Goal: Communication & Community: Answer question/provide support

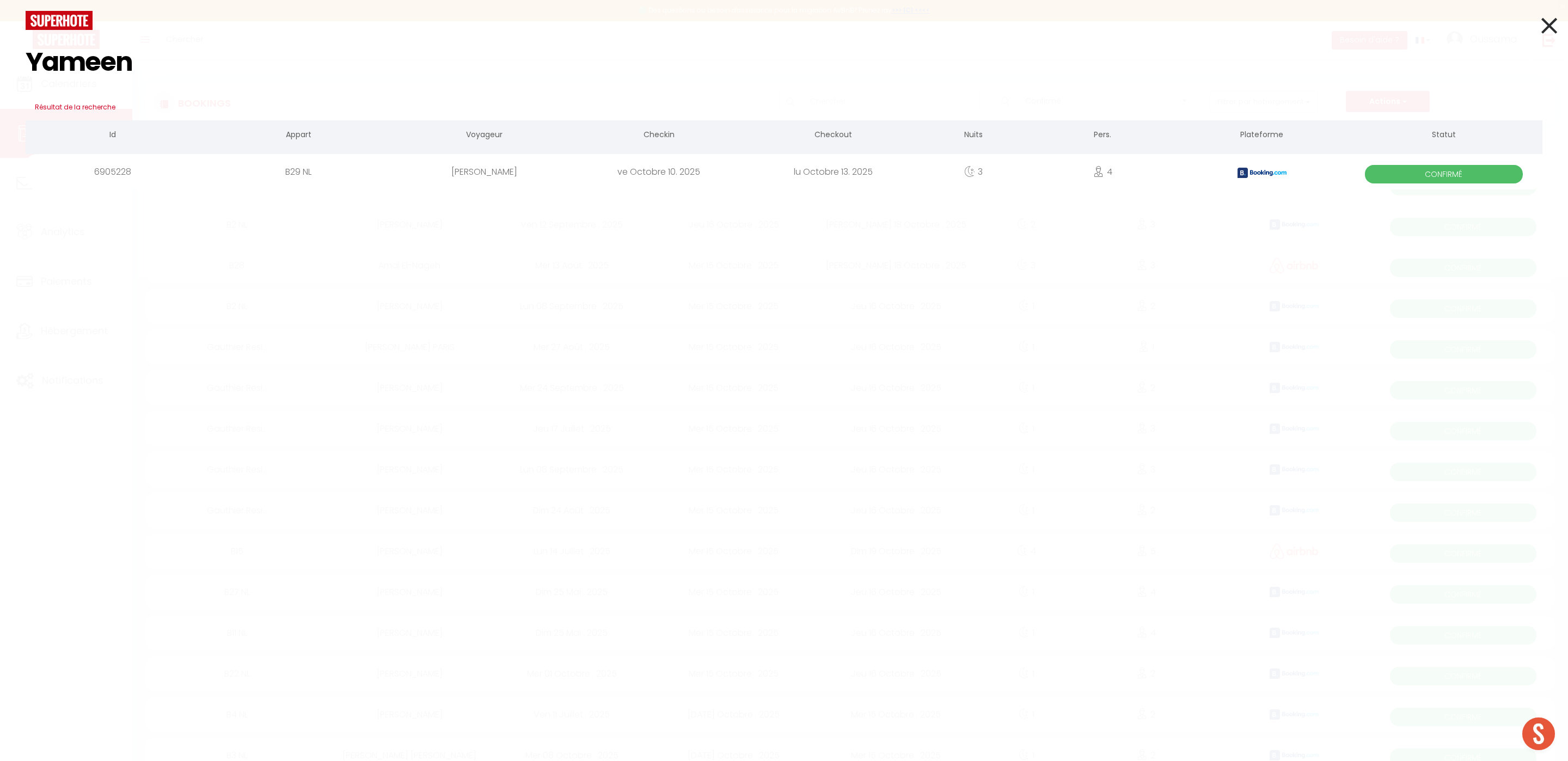
select select "confirmed"
click at [1552, 25] on icon at bounding box center [1549, 26] width 16 height 27
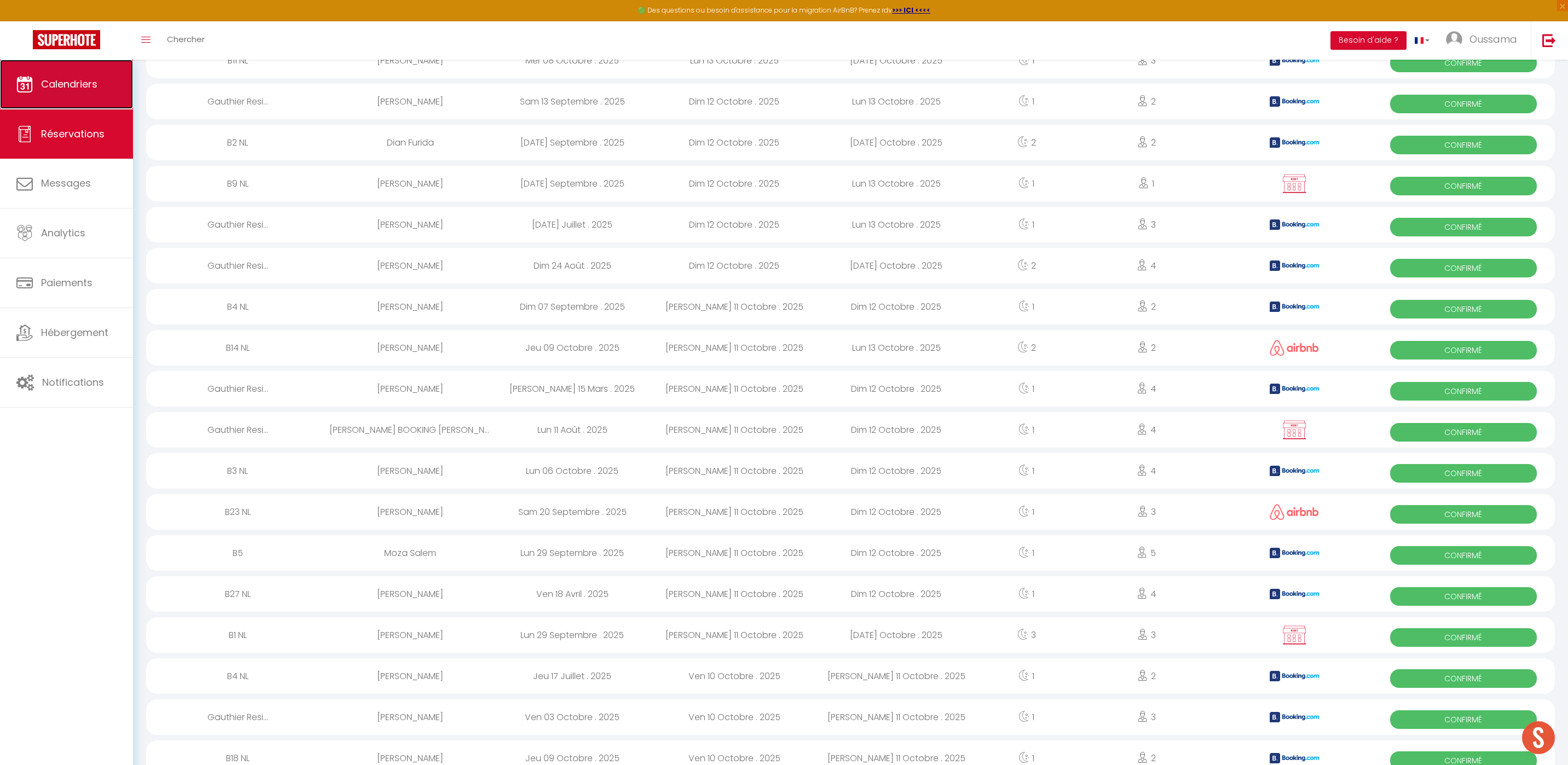
click at [66, 96] on link "Calendriers" at bounding box center [66, 84] width 133 height 49
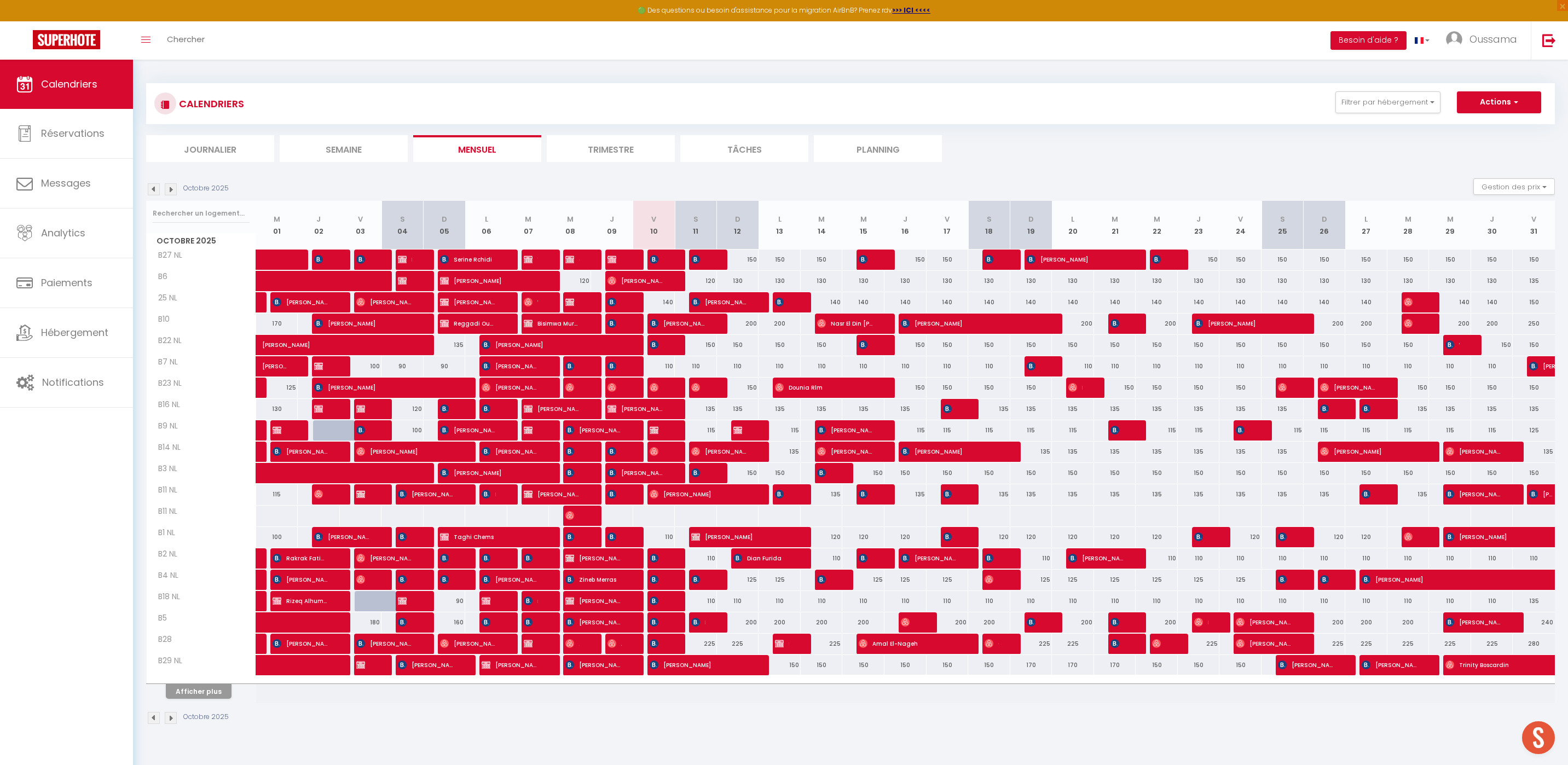
drag, startPoint x: 228, startPoint y: 164, endPoint x: 231, endPoint y: 159, distance: 5.8
click at [228, 163] on div "CALENDRIERS Filtrer par hébergement AGADIR [GEOGRAPHIC_DATA] studio A2 by TCE […" at bounding box center [850, 404] width 1408 height 663
click at [231, 158] on li "Journalier" at bounding box center [210, 149] width 128 height 27
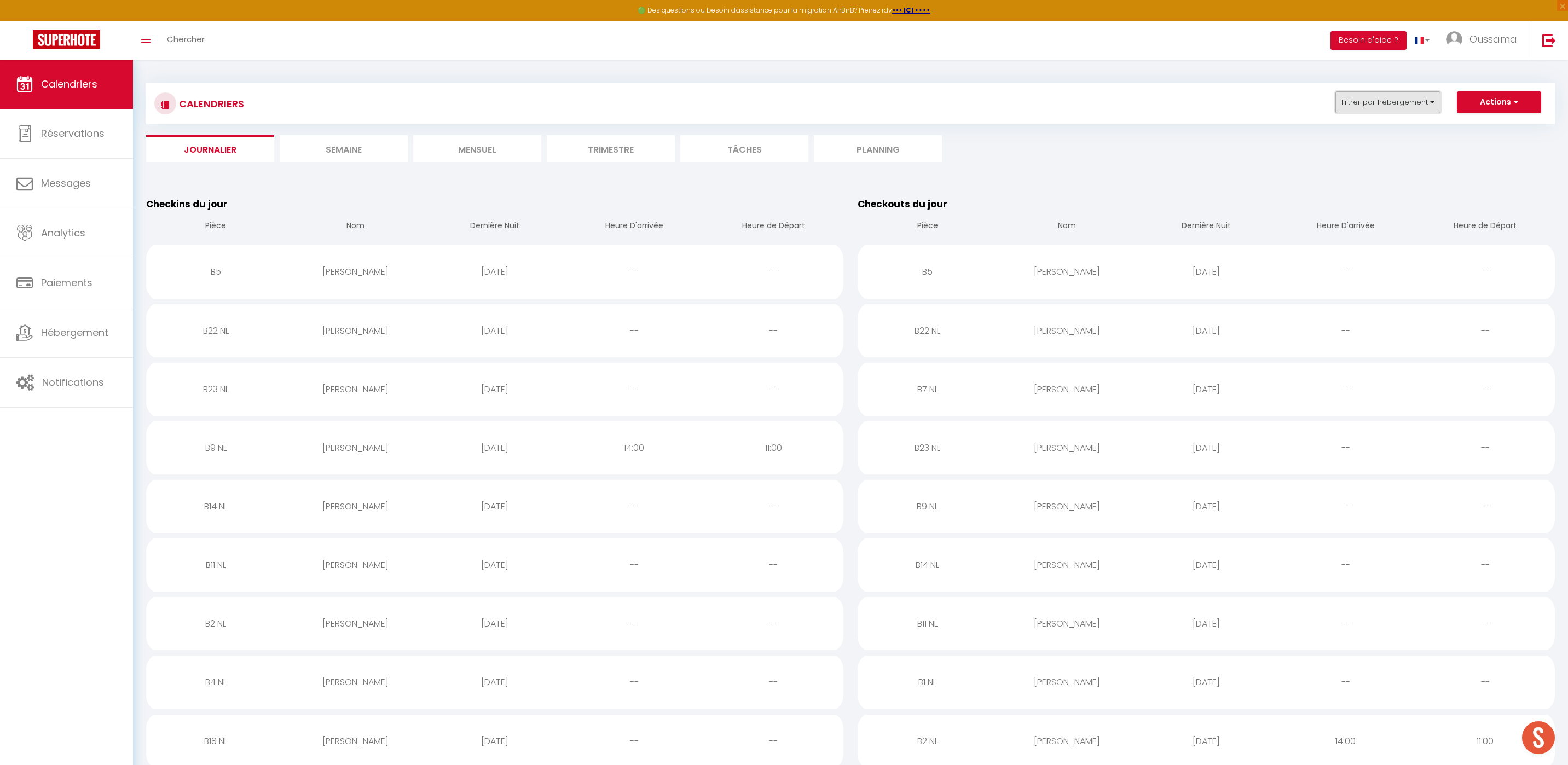
click at [1401, 97] on button "Filtrer par hébergement" at bounding box center [1388, 102] width 105 height 22
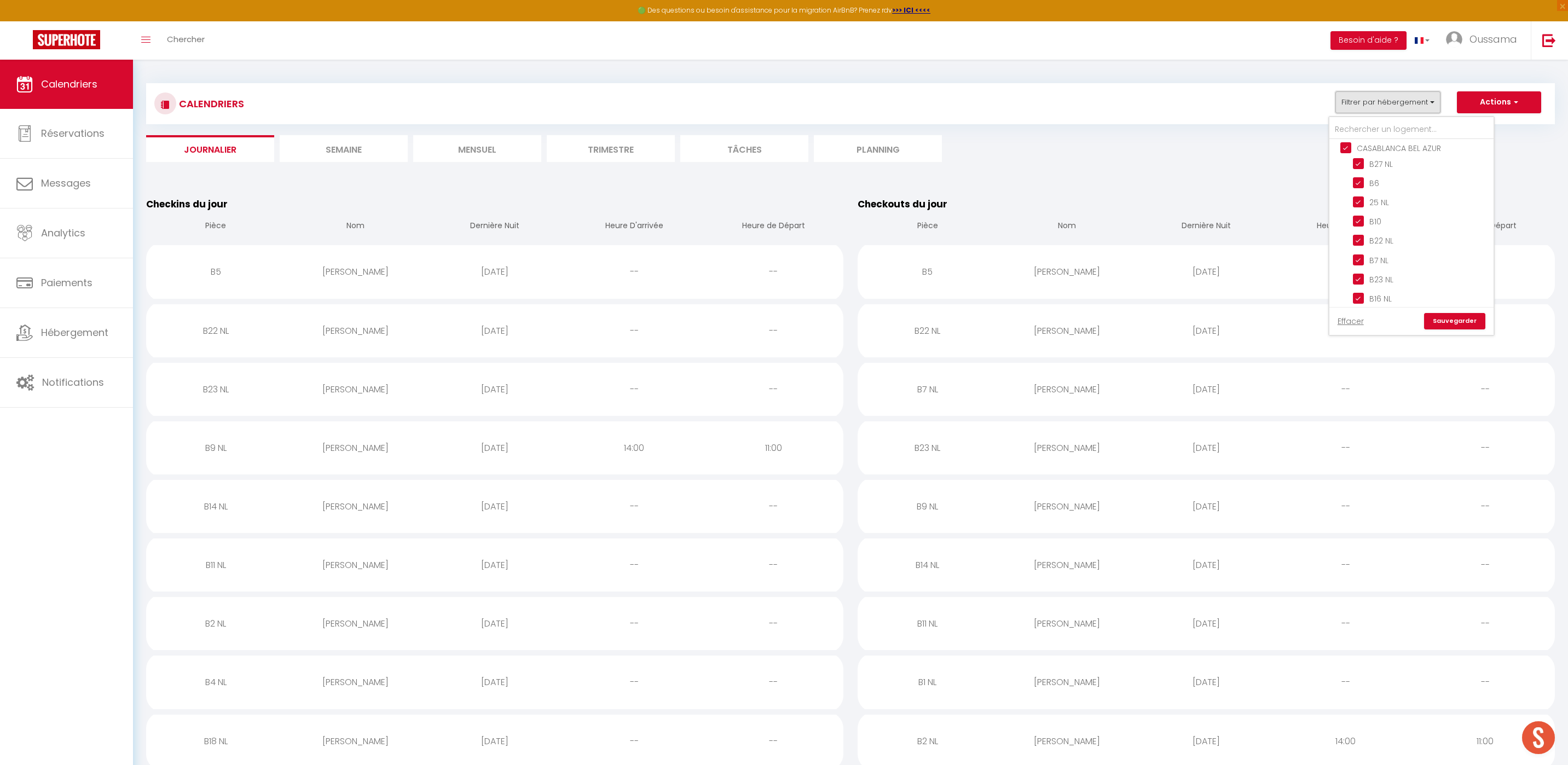
scroll to position [402, 0]
click at [1351, 164] on input "CASABLANCA BEL AZUR" at bounding box center [1422, 164] width 164 height 11
checkbox input "false"
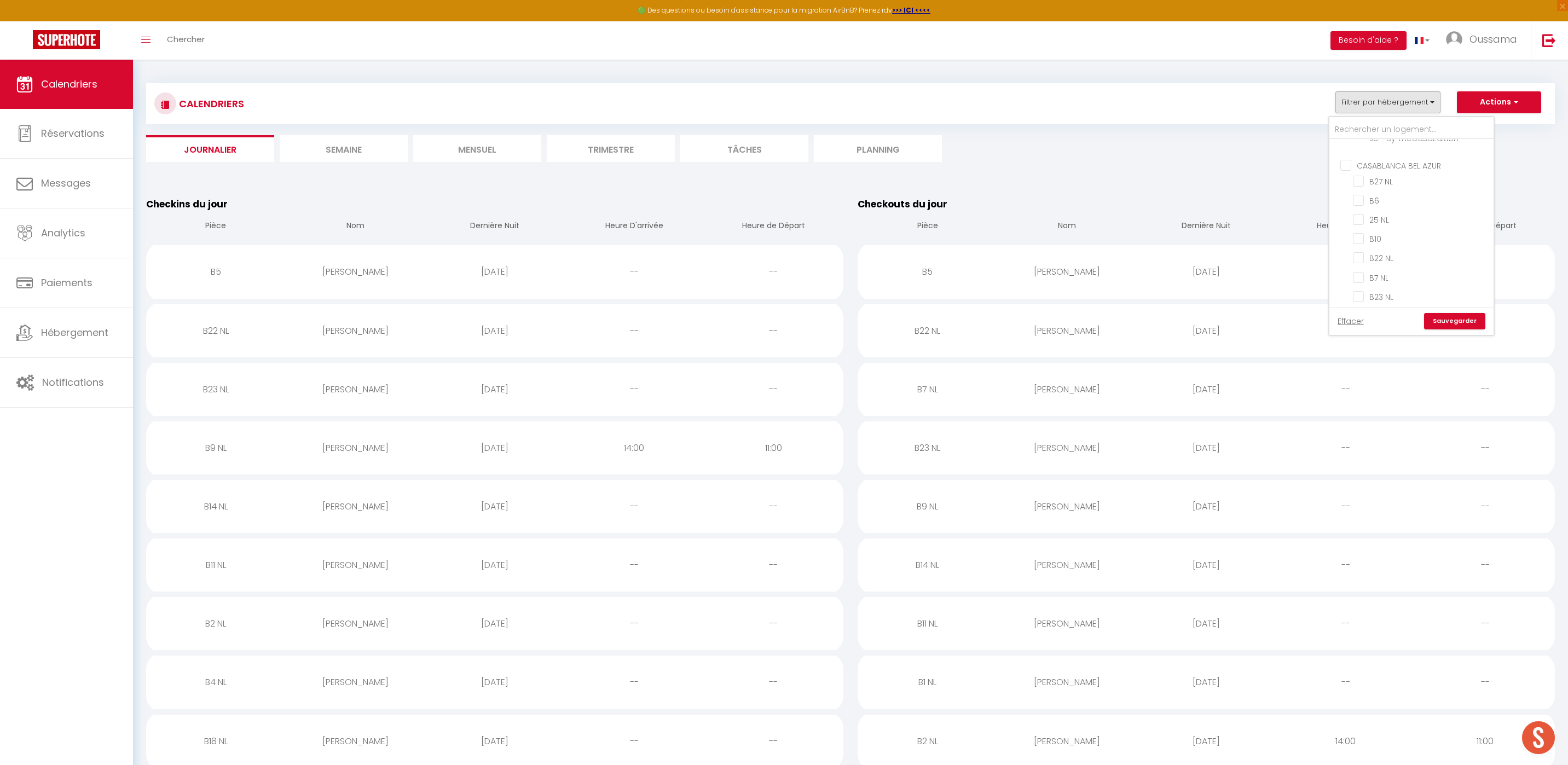
checkbox input "false"
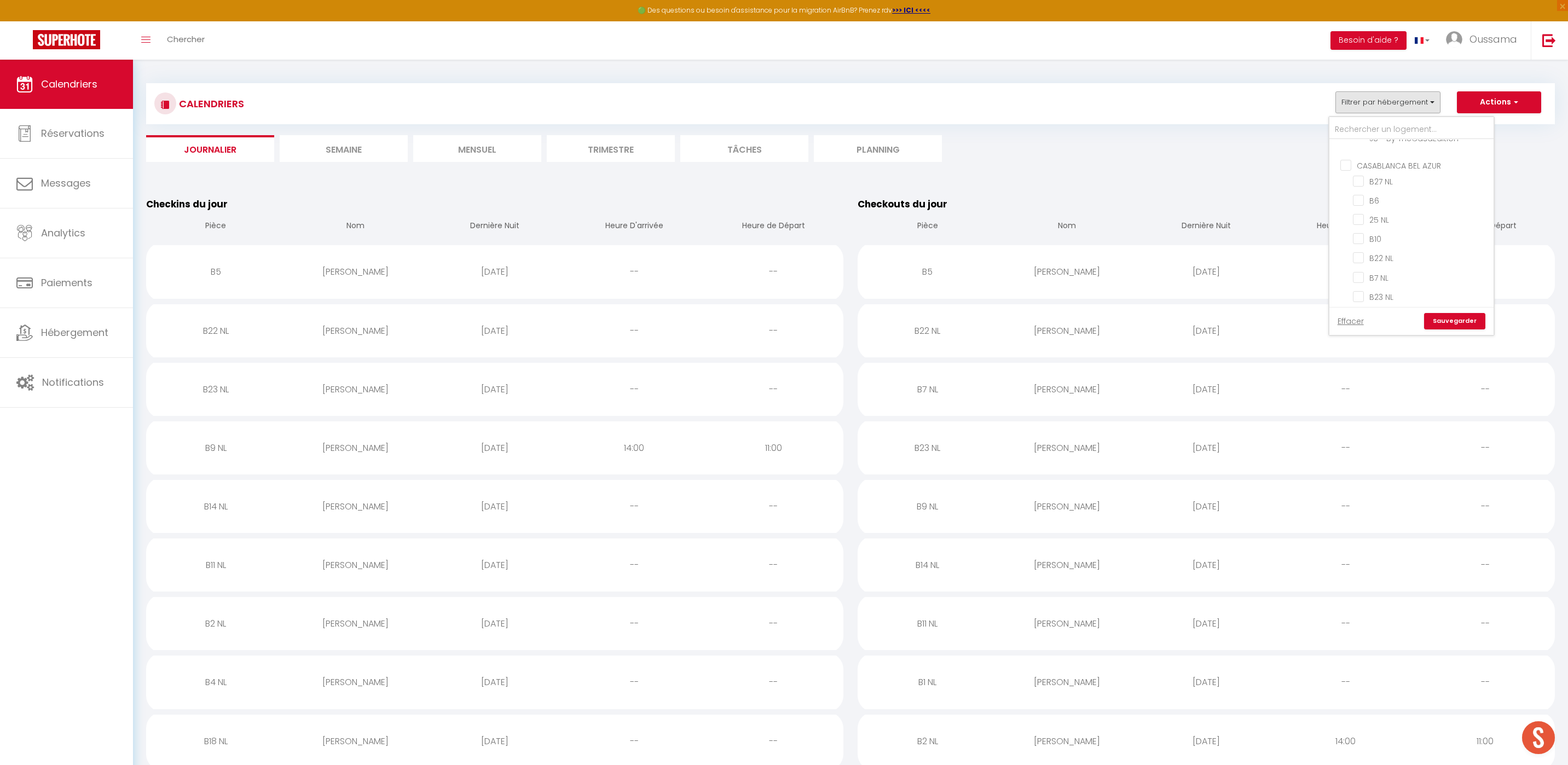
checkbox input "false"
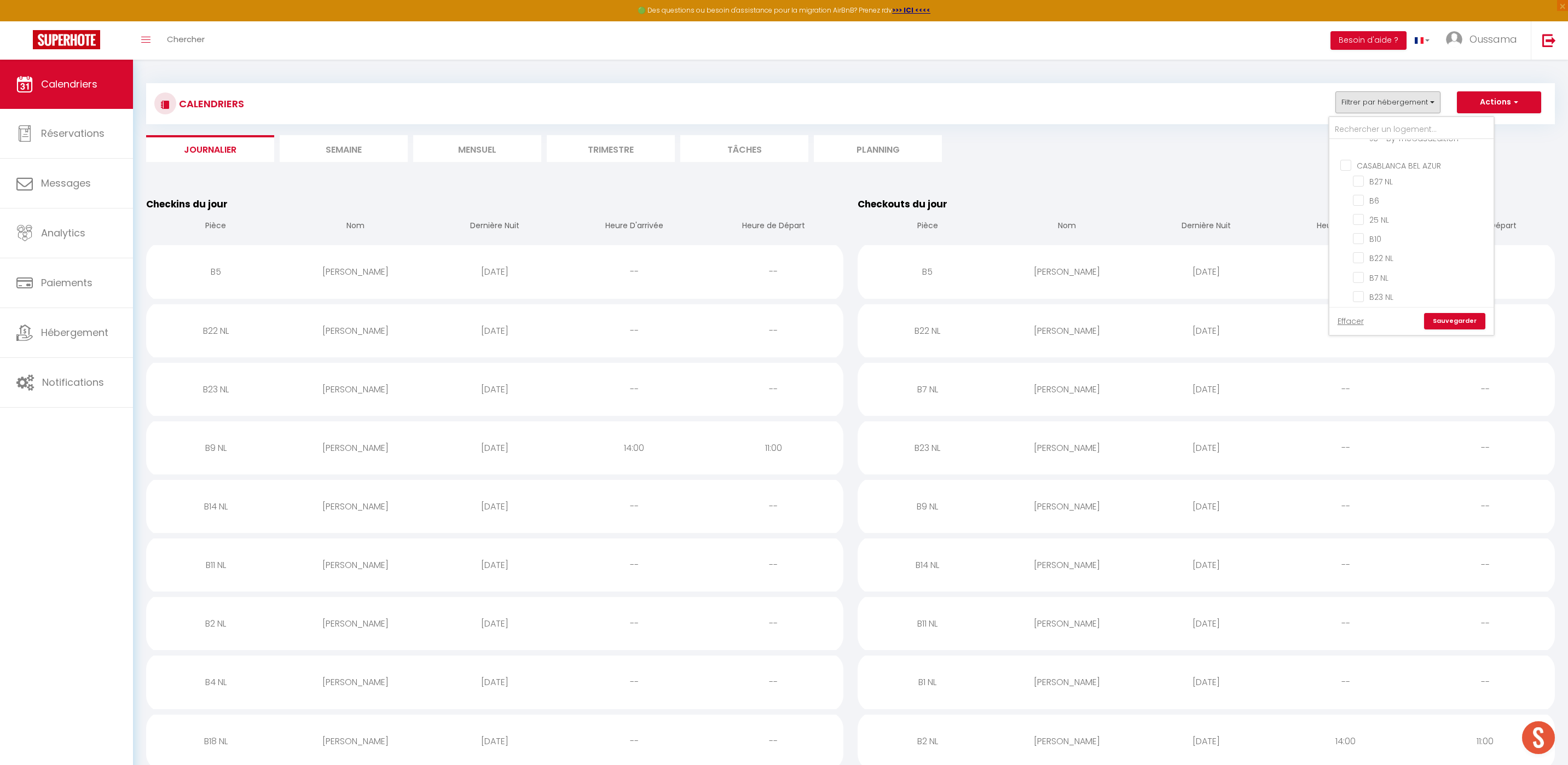
checkbox input "false"
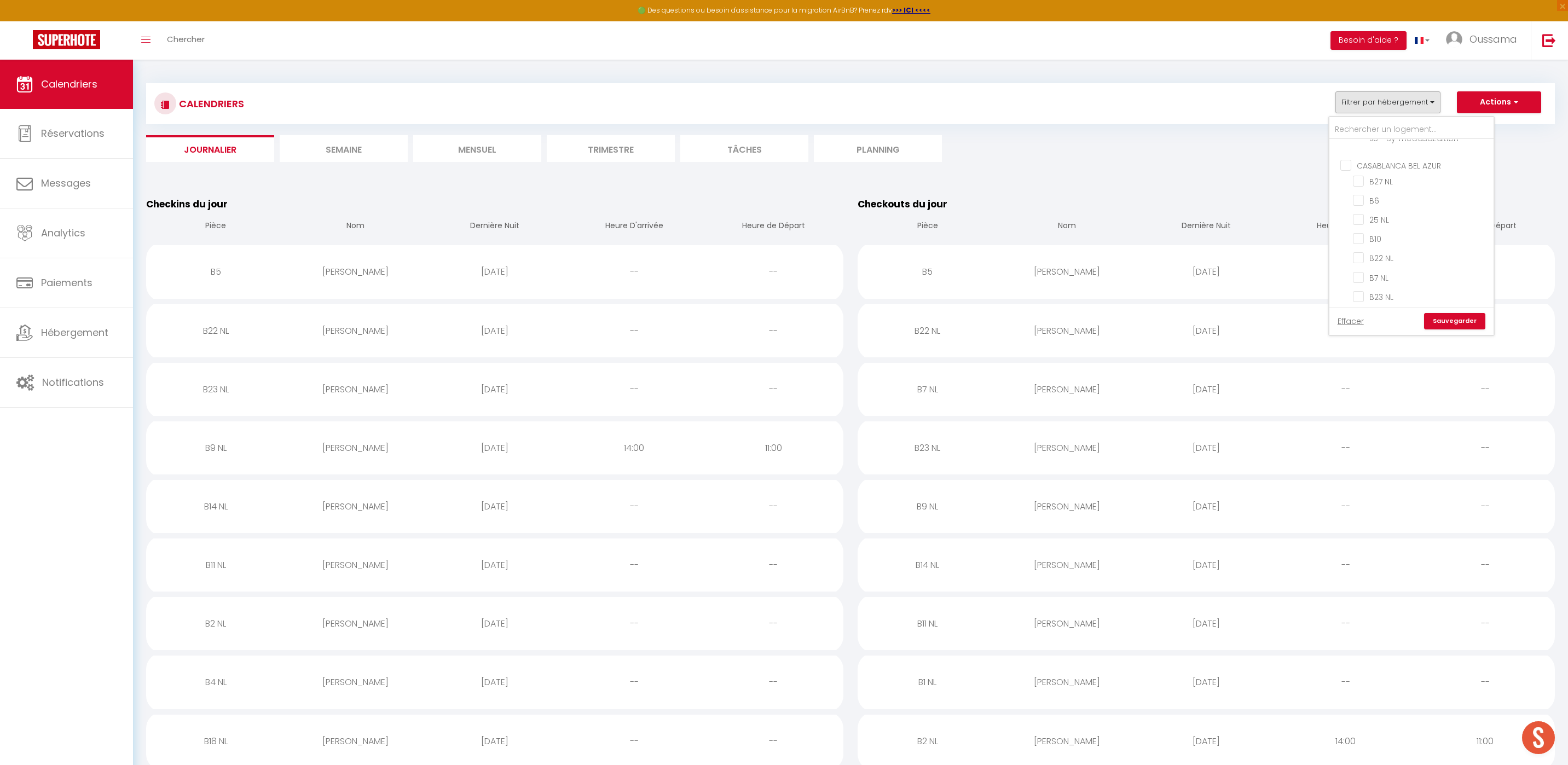
checkbox input "false"
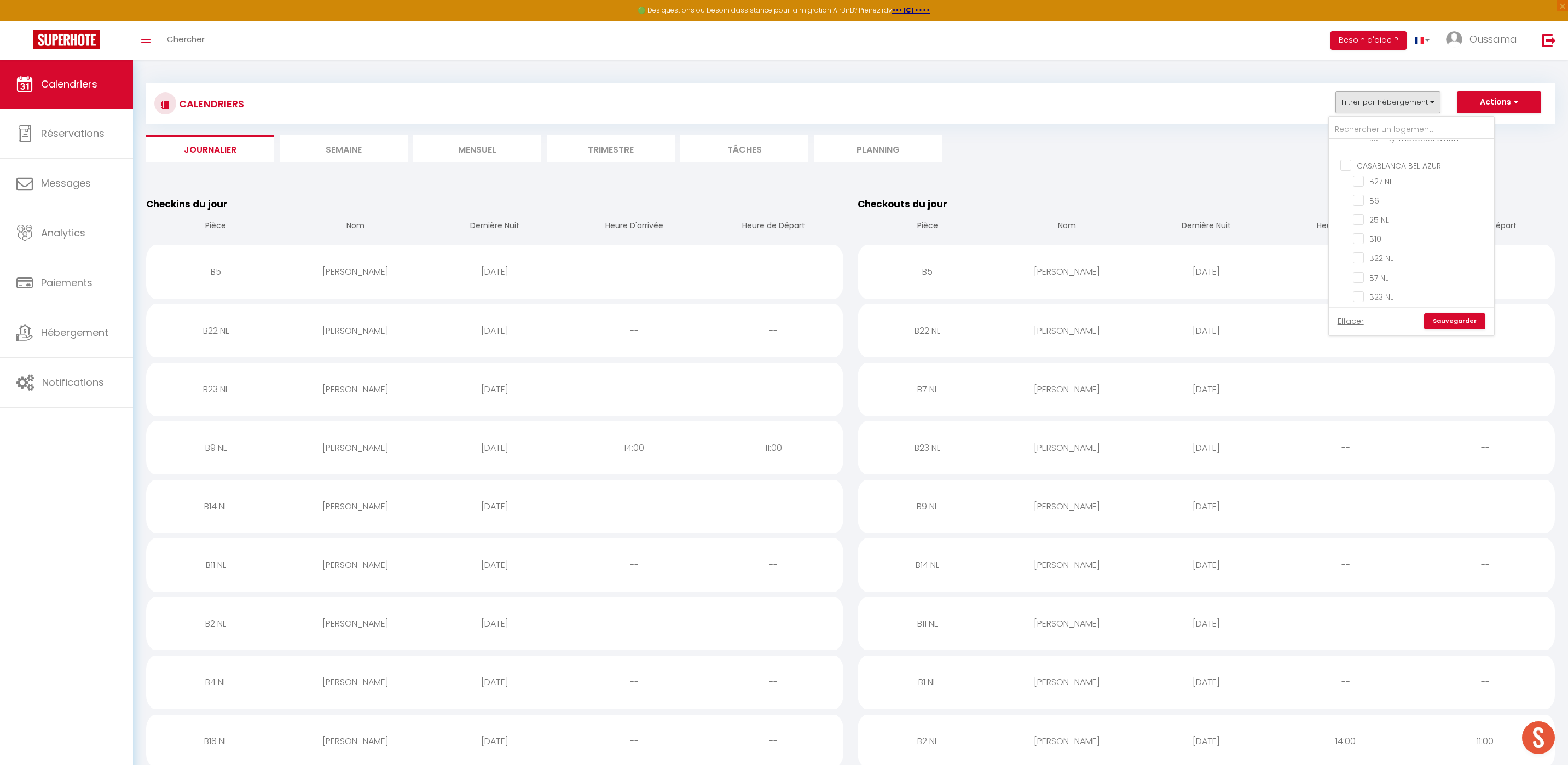
checkbox input "false"
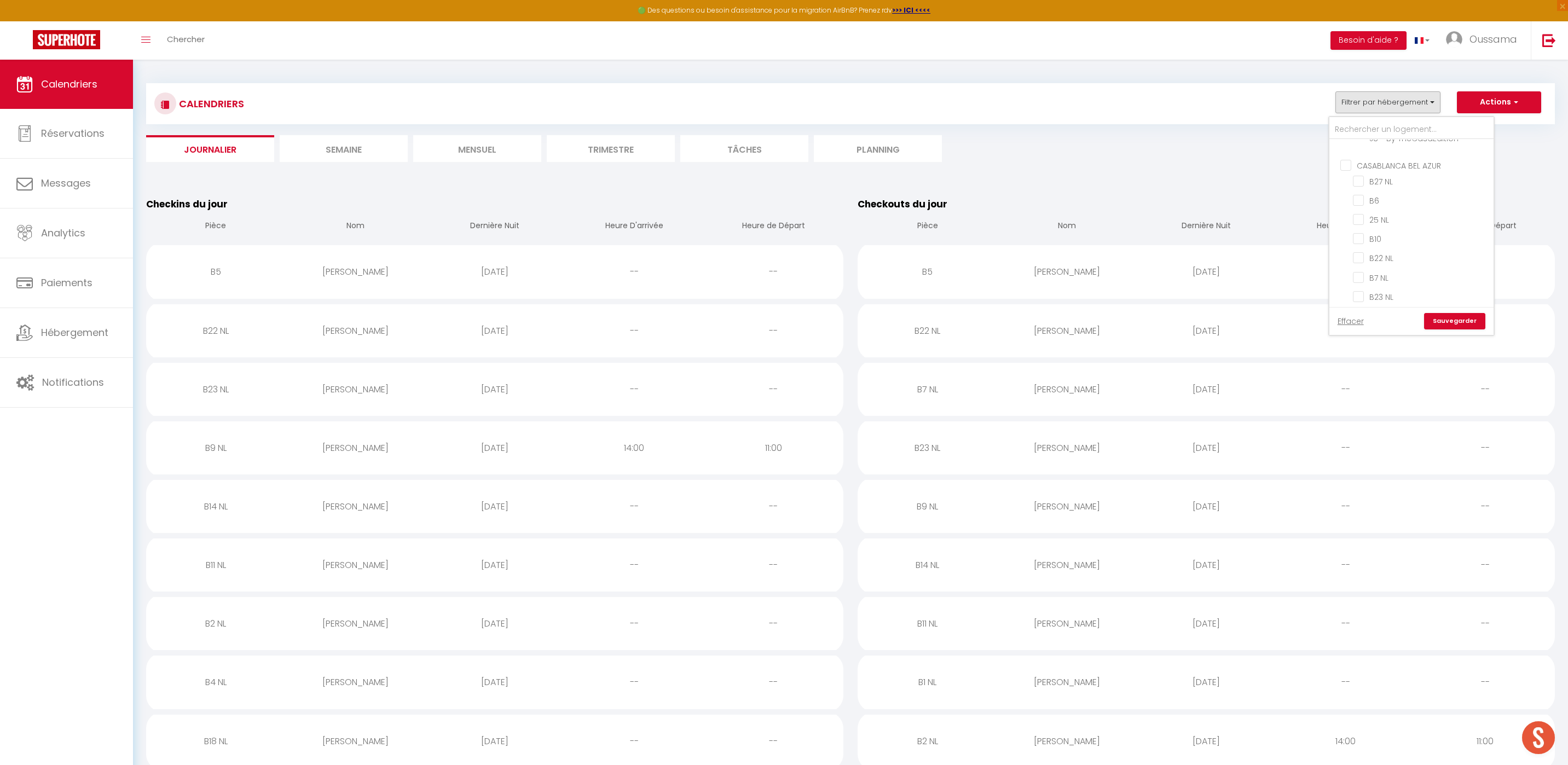
checkbox input "false"
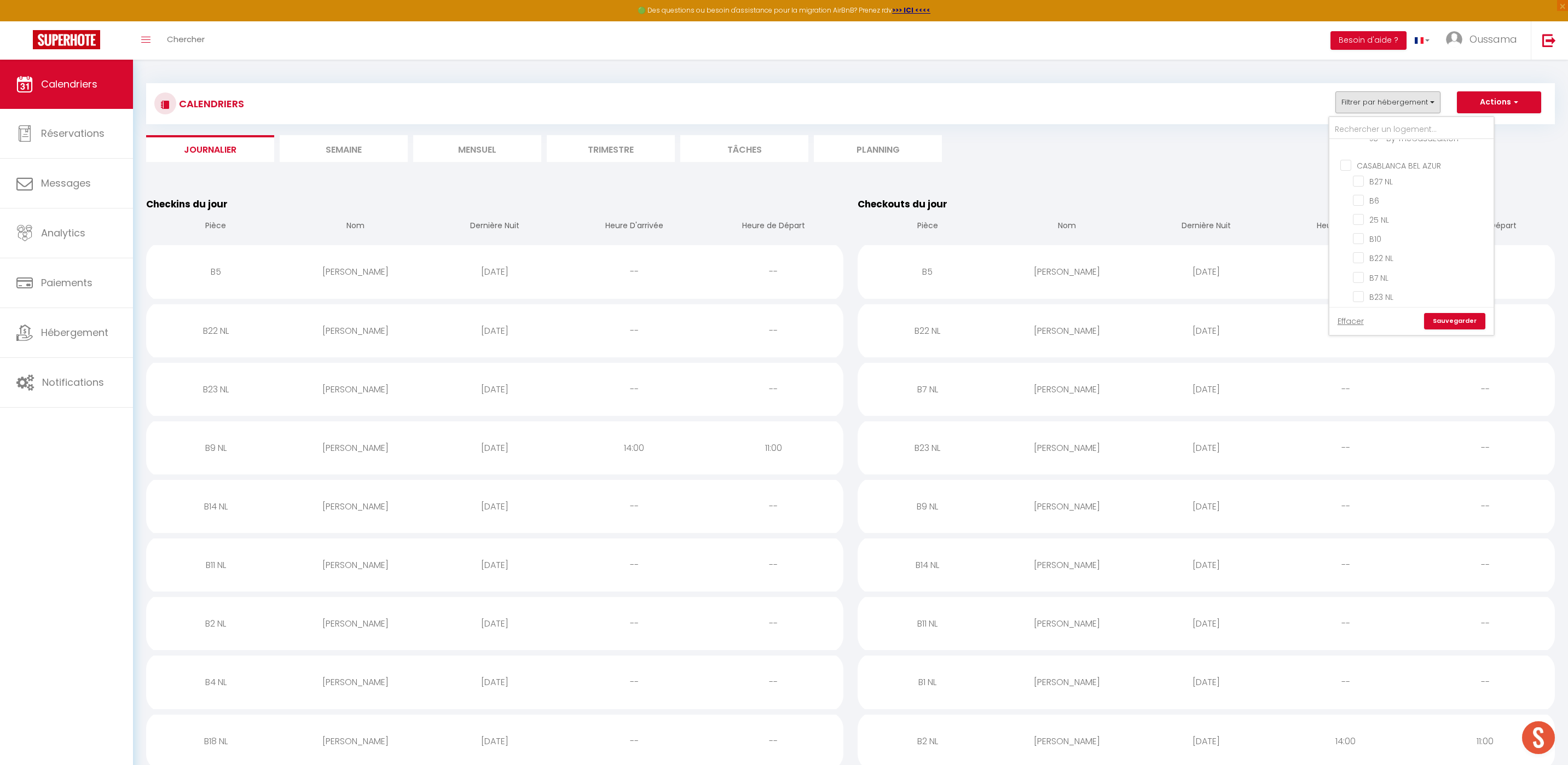
checkbox input "false"
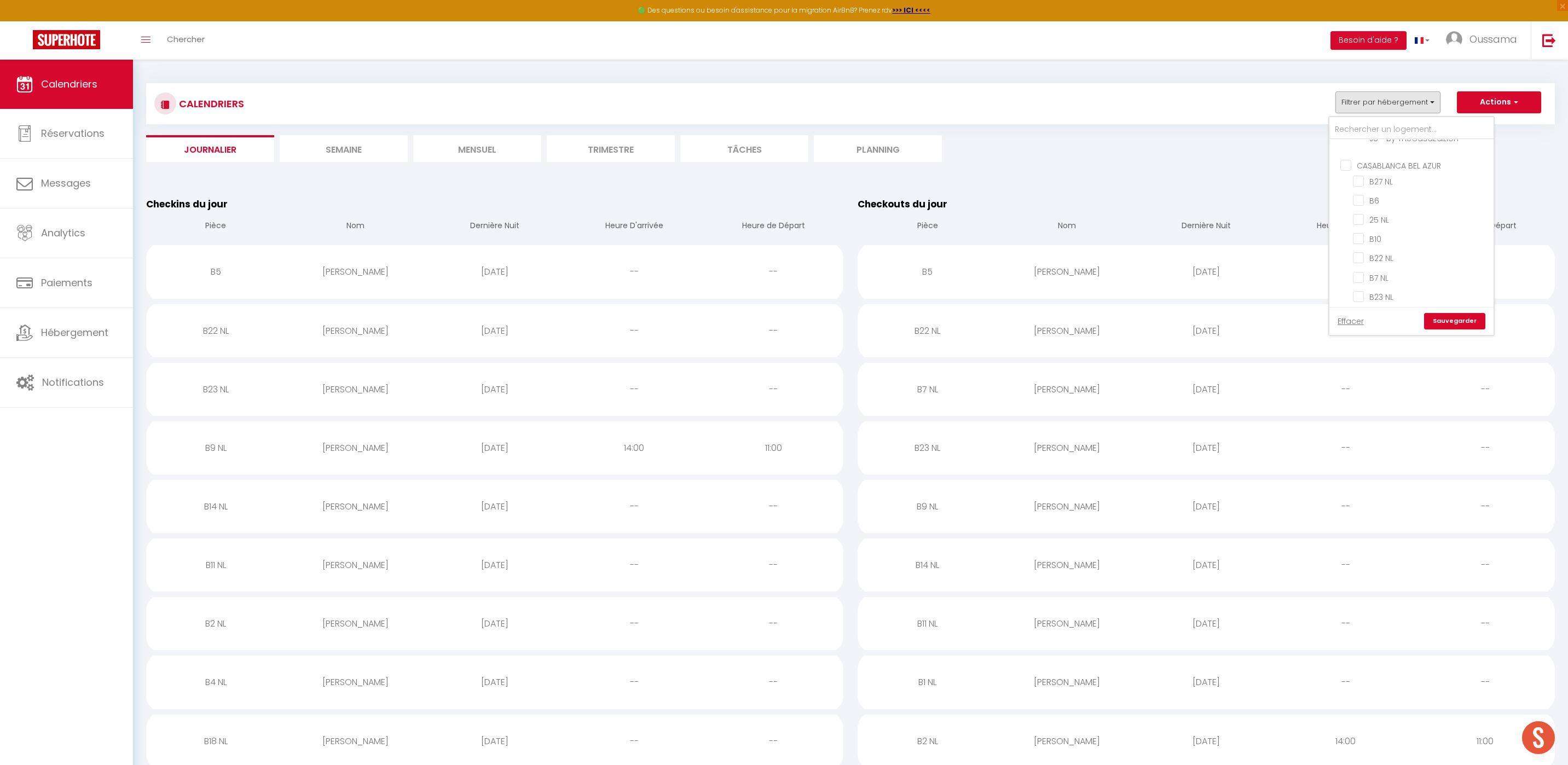
checkbox input "false"
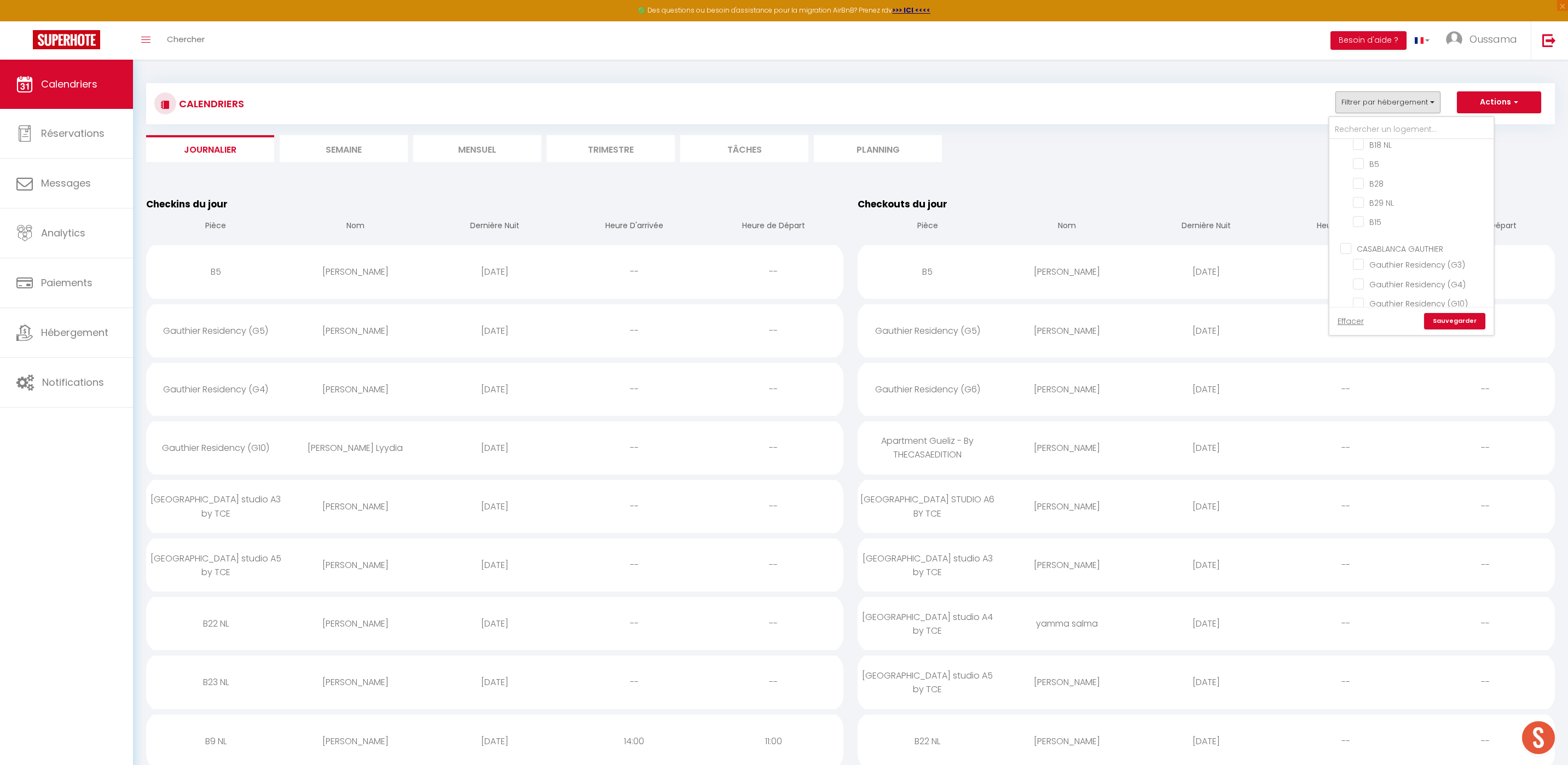
click at [1350, 242] on input "CASABLANCA GAUTHIER" at bounding box center [1422, 248] width 164 height 11
checkbox input "true"
checkbox input "false"
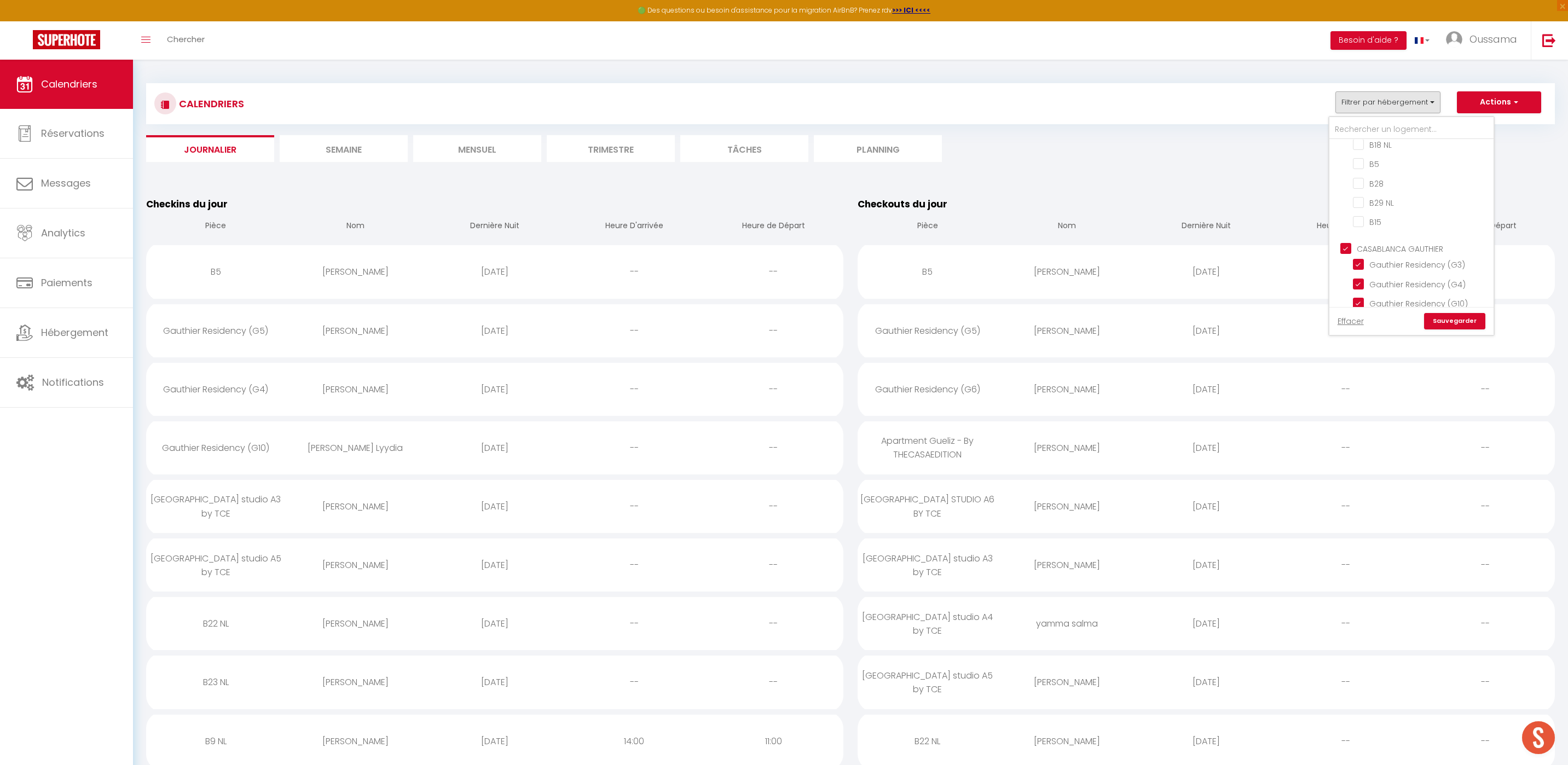
checkbox input "false"
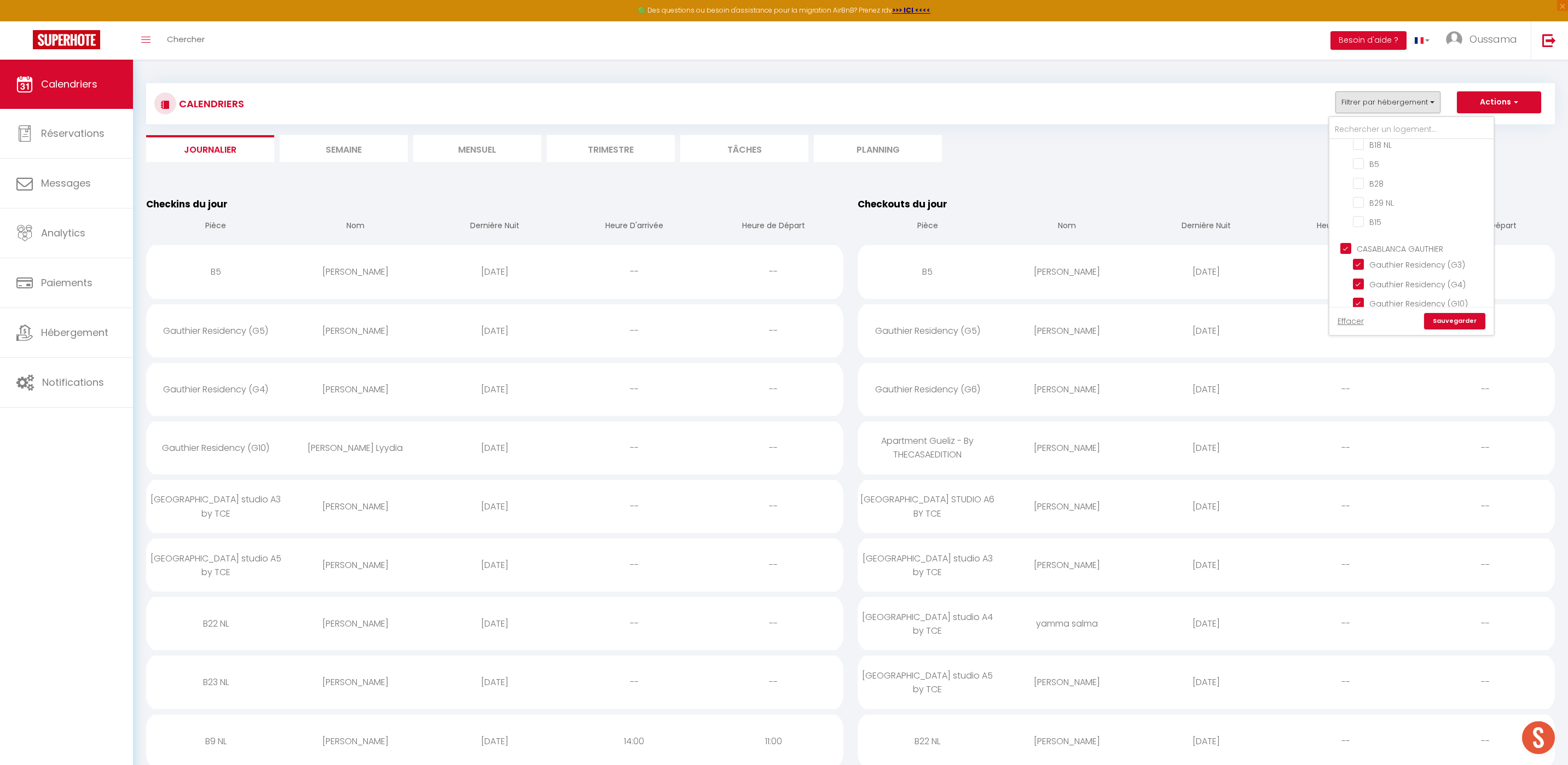
checkbox input "false"
checkbox input "true"
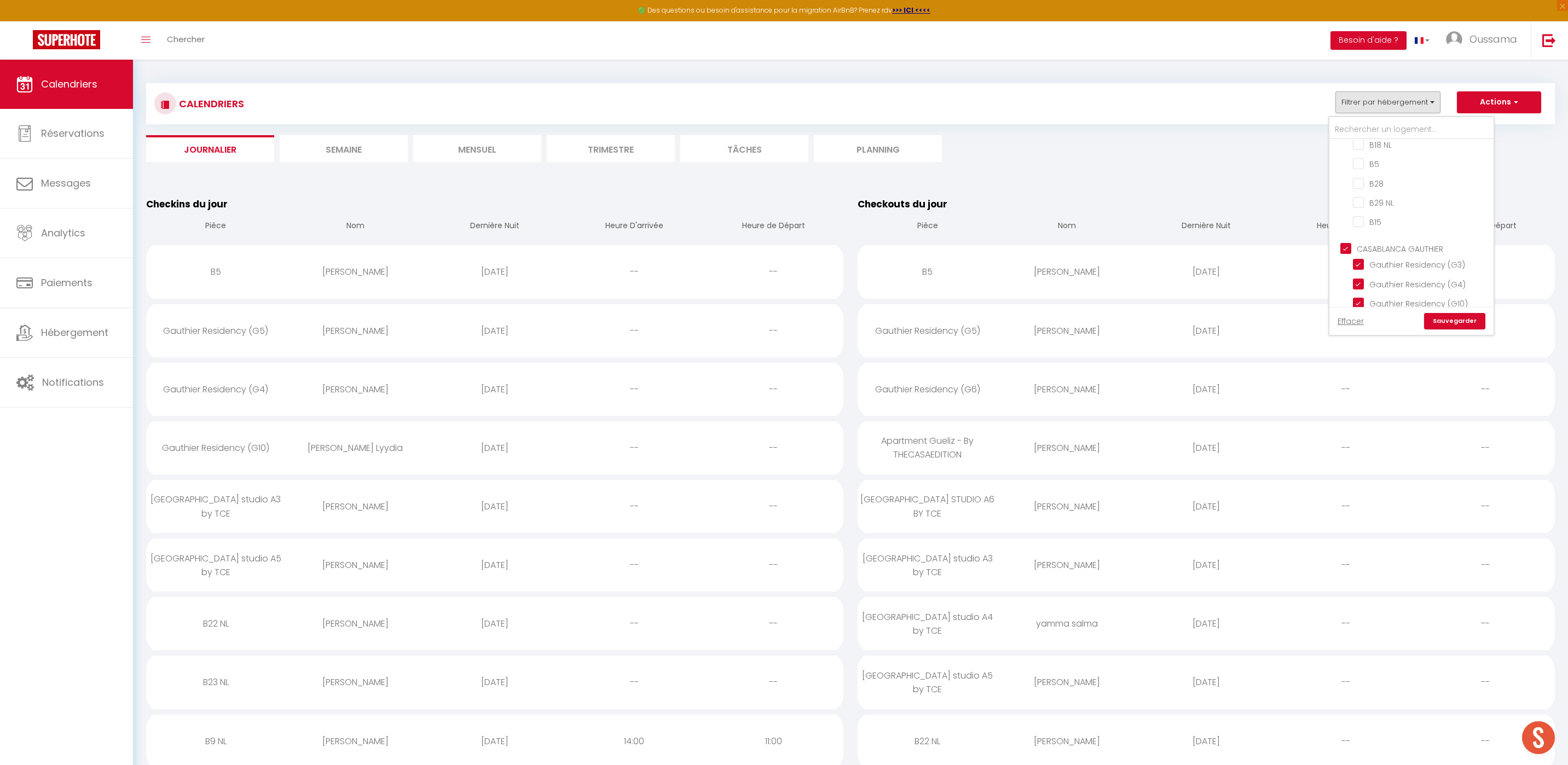
checkbox input "true"
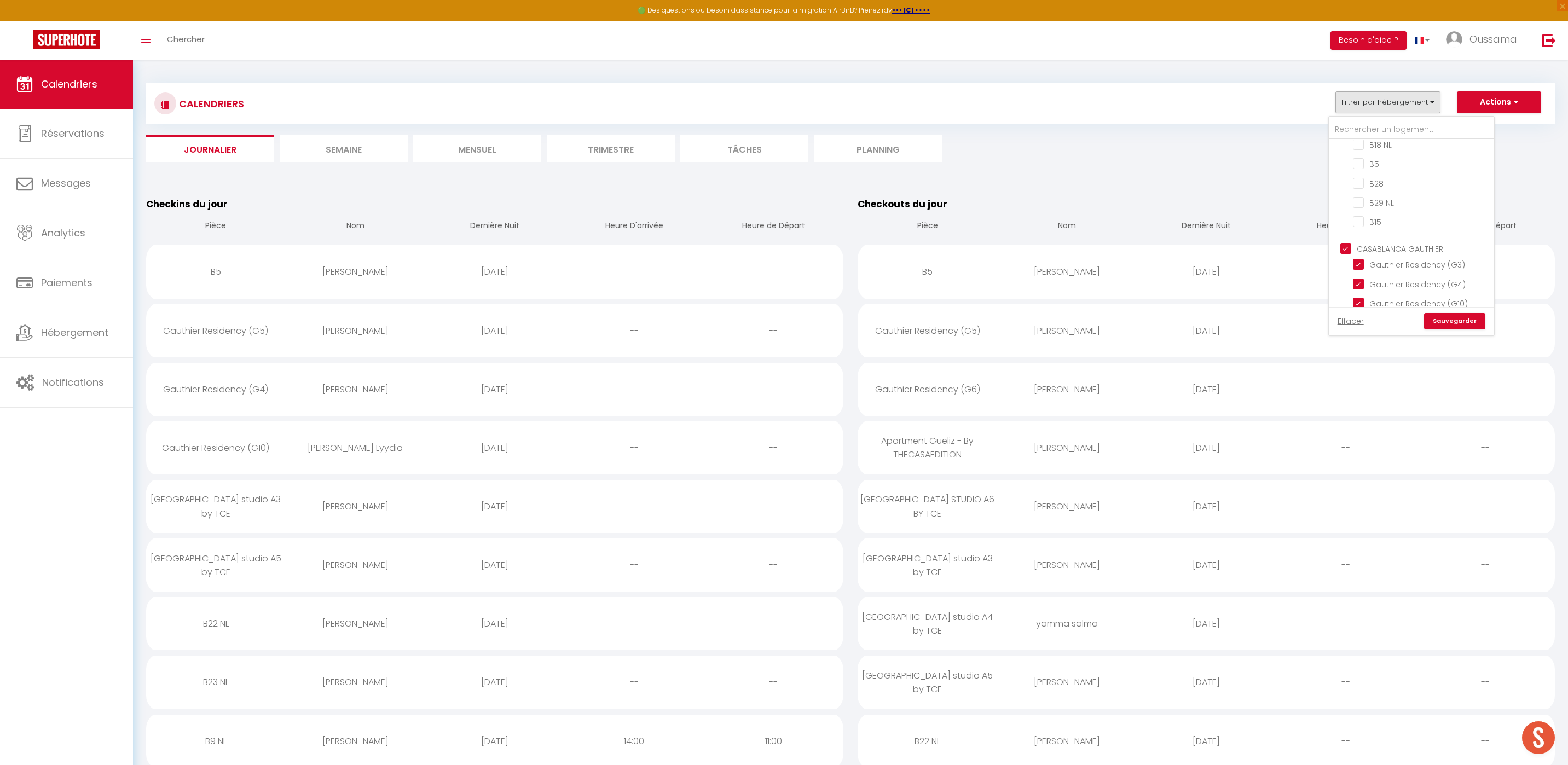
checkbox input "true"
checkbox input "false"
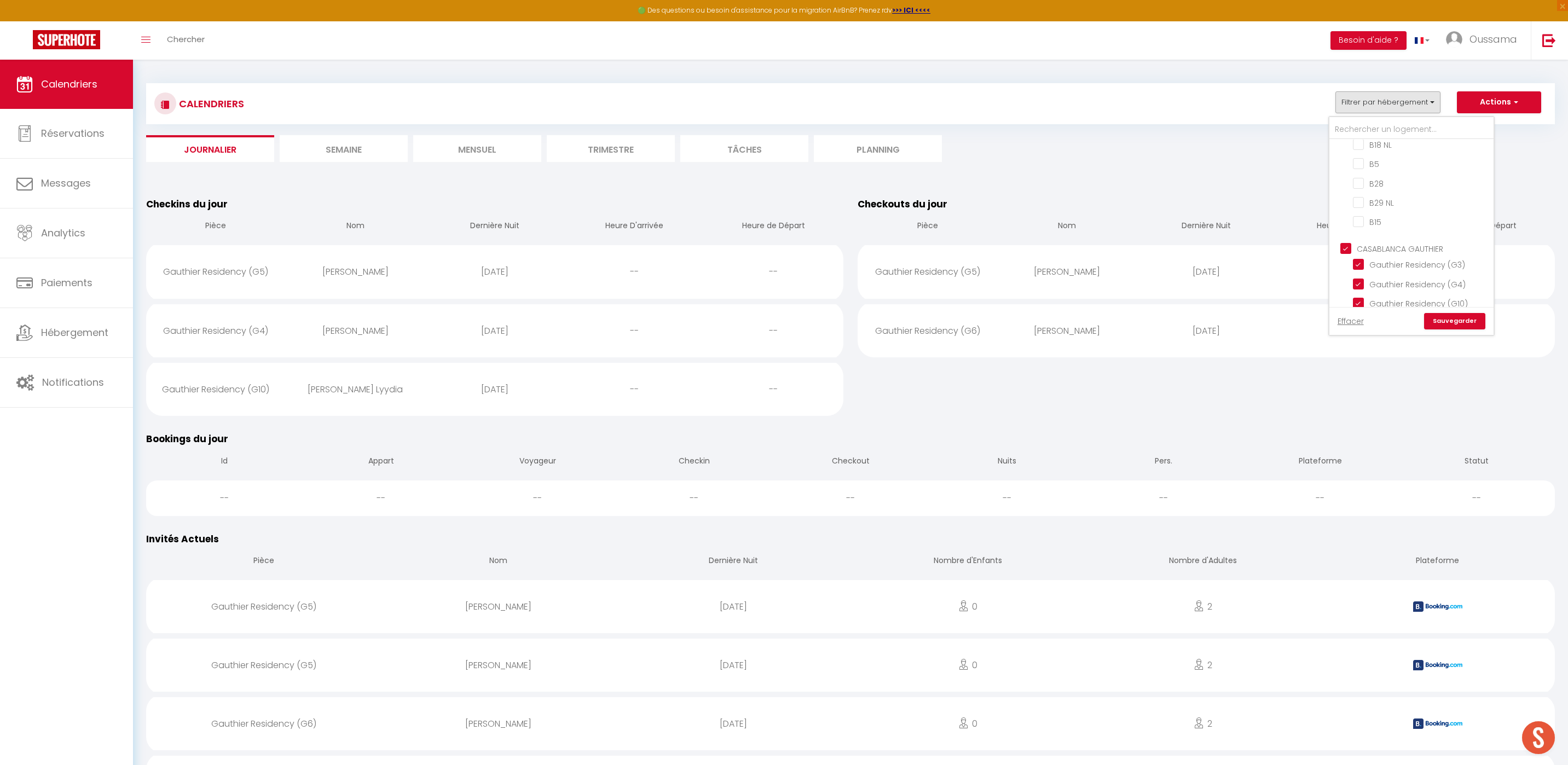
click at [1465, 322] on link "Sauvegarder" at bounding box center [1454, 321] width 61 height 17
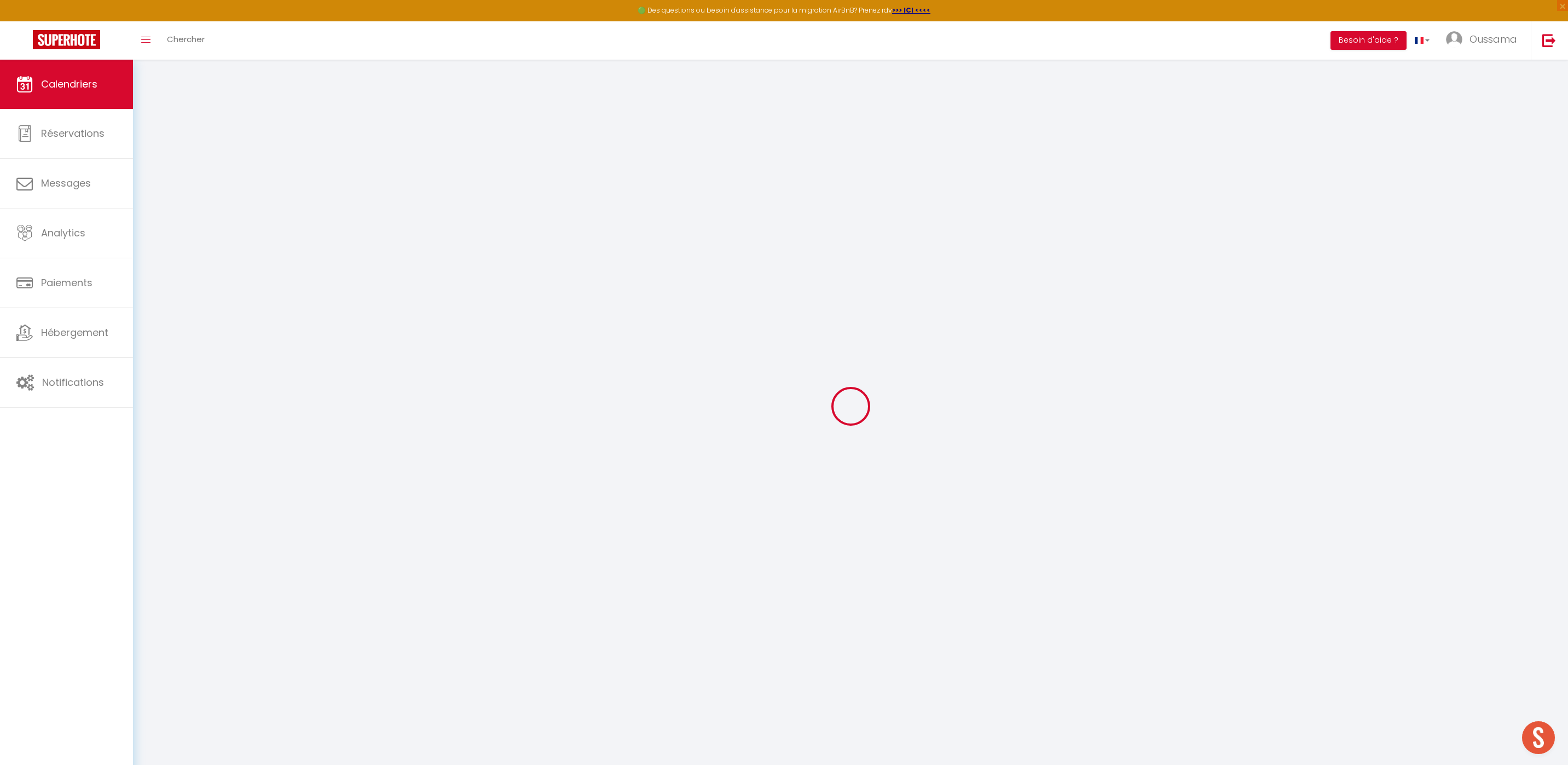
select select
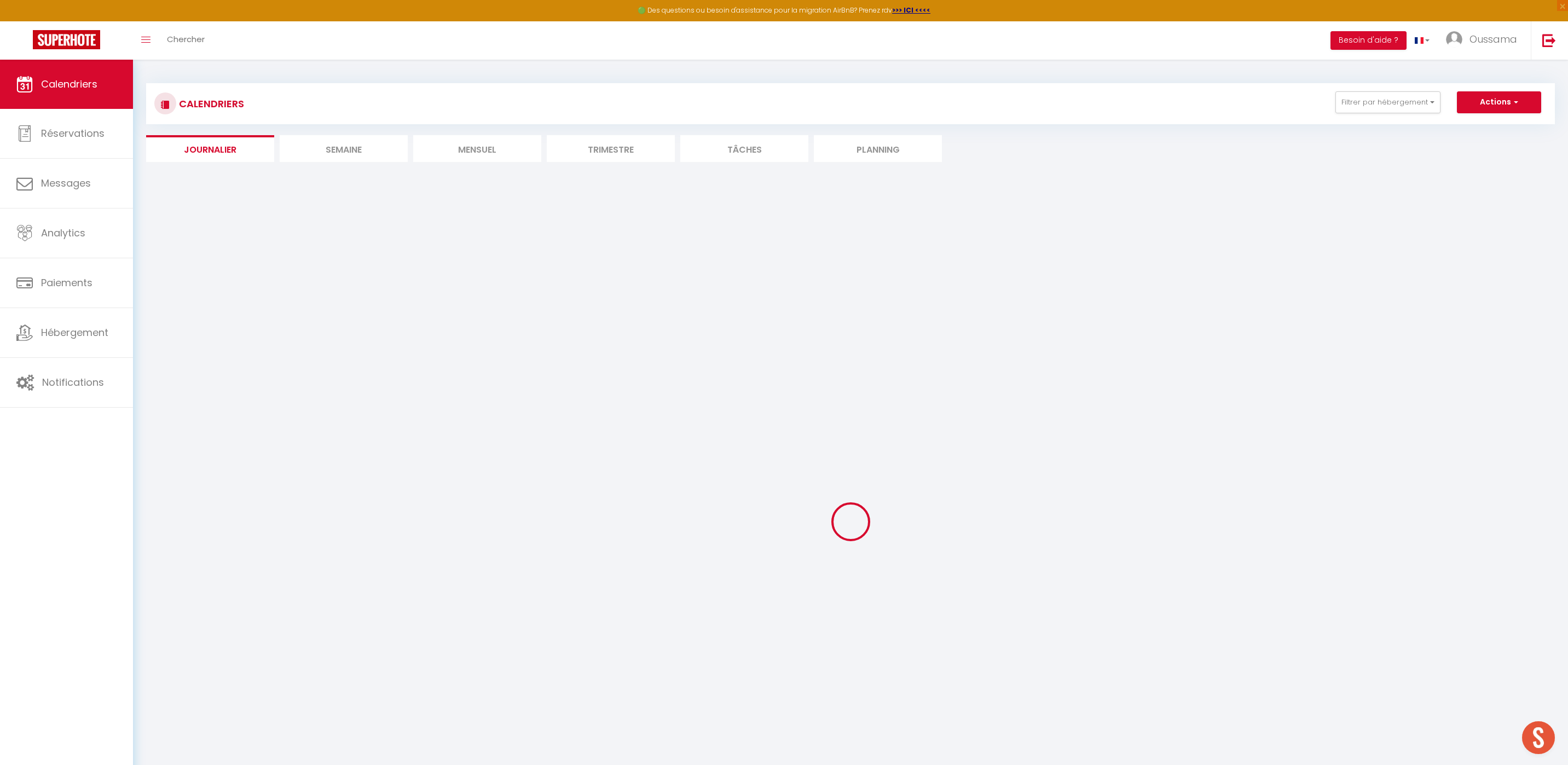
select select
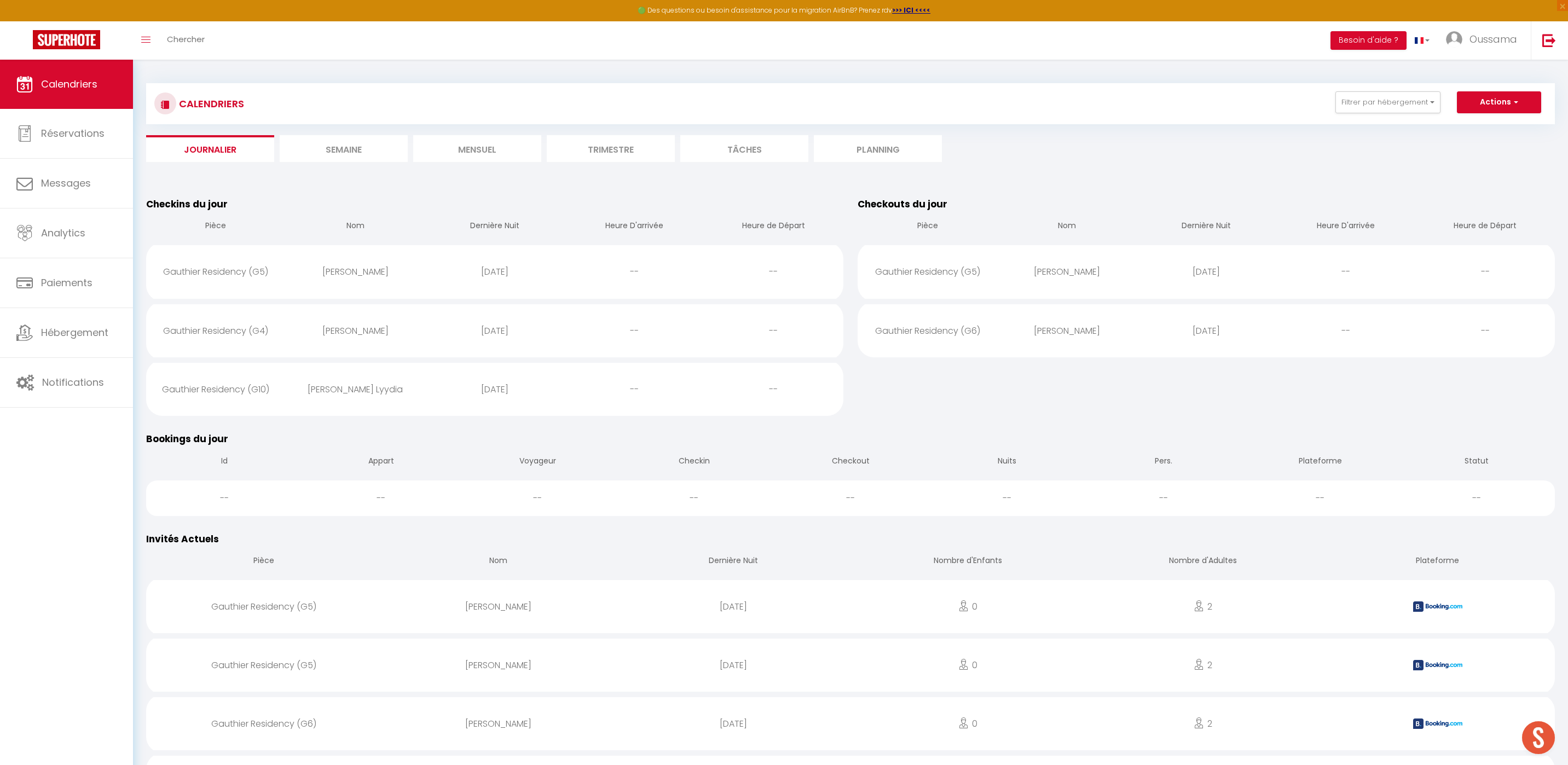
click at [1071, 270] on div "[PERSON_NAME]" at bounding box center [1067, 272] width 139 height 35
select select "0"
select select "1"
select select
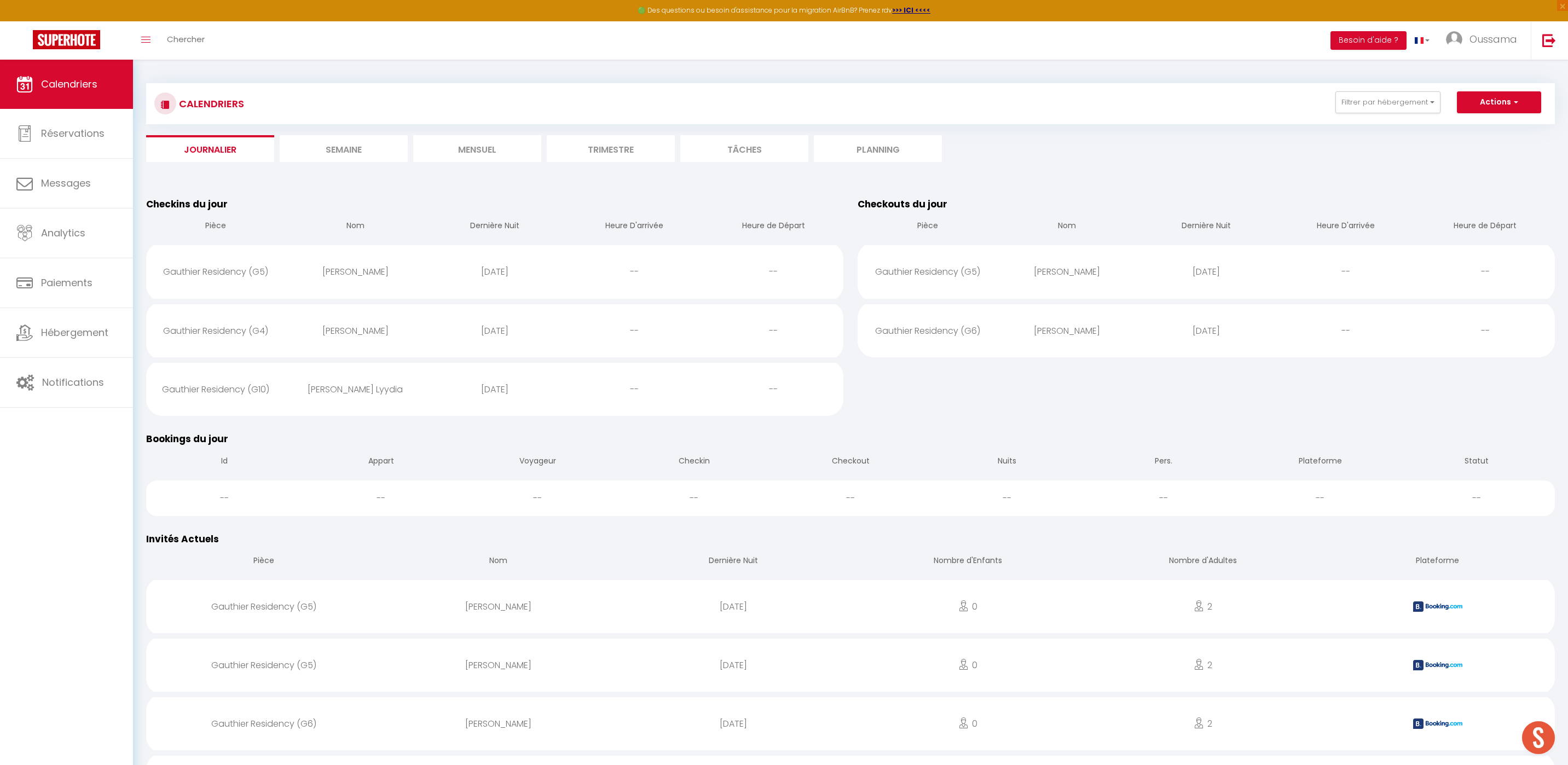
select select
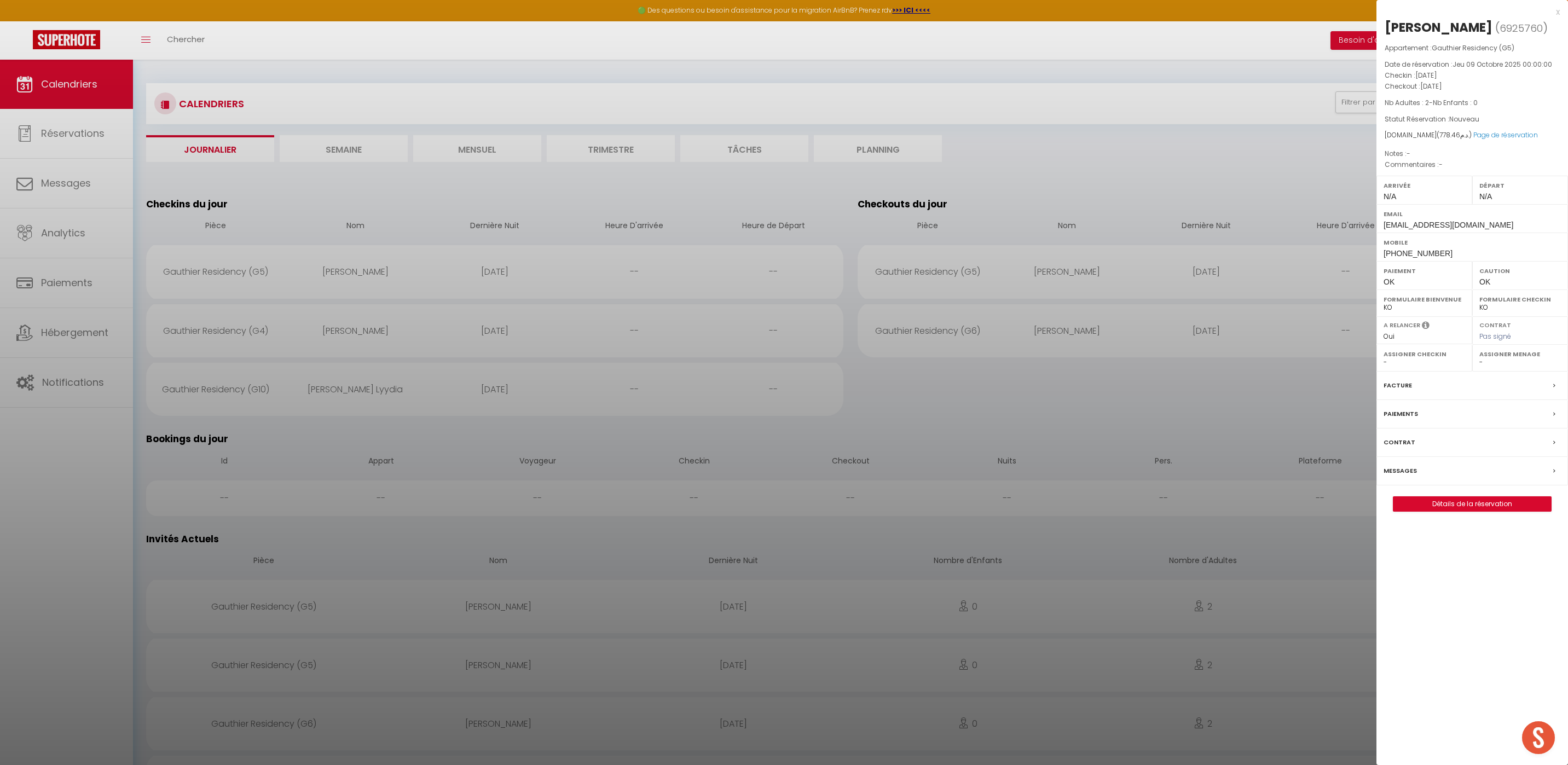
click at [1427, 253] on span "[PHONE_NUMBER]" at bounding box center [1418, 253] width 69 height 9
click at [1427, 253] on span "[PHONE_NUMBER]" at bounding box center [1418, 253] width 69 height 9
copy div "[PHONE_NUMBER]"
click at [1403, 474] on label "Messages" at bounding box center [1400, 471] width 34 height 12
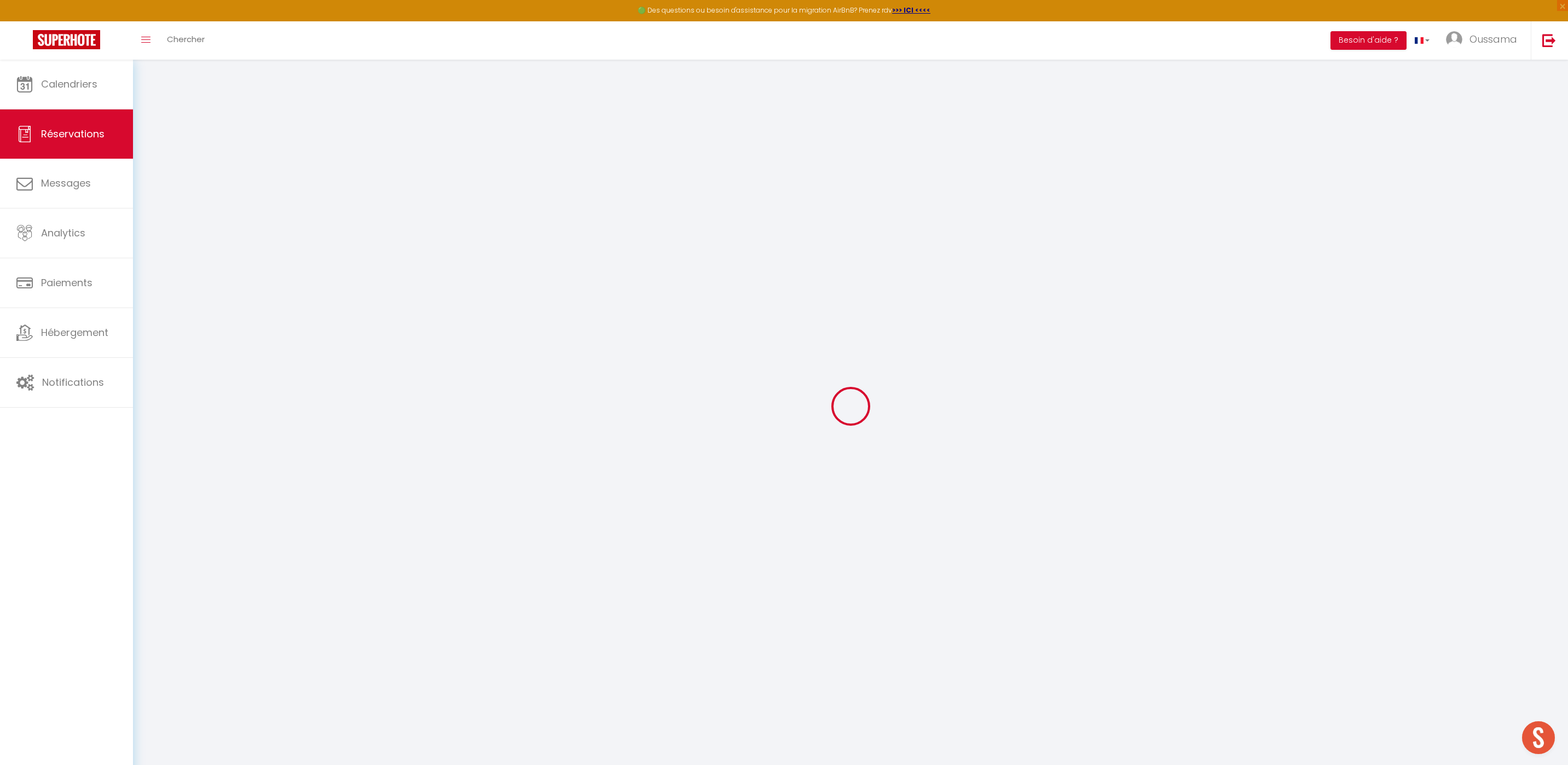
select select
checkbox input "false"
select select
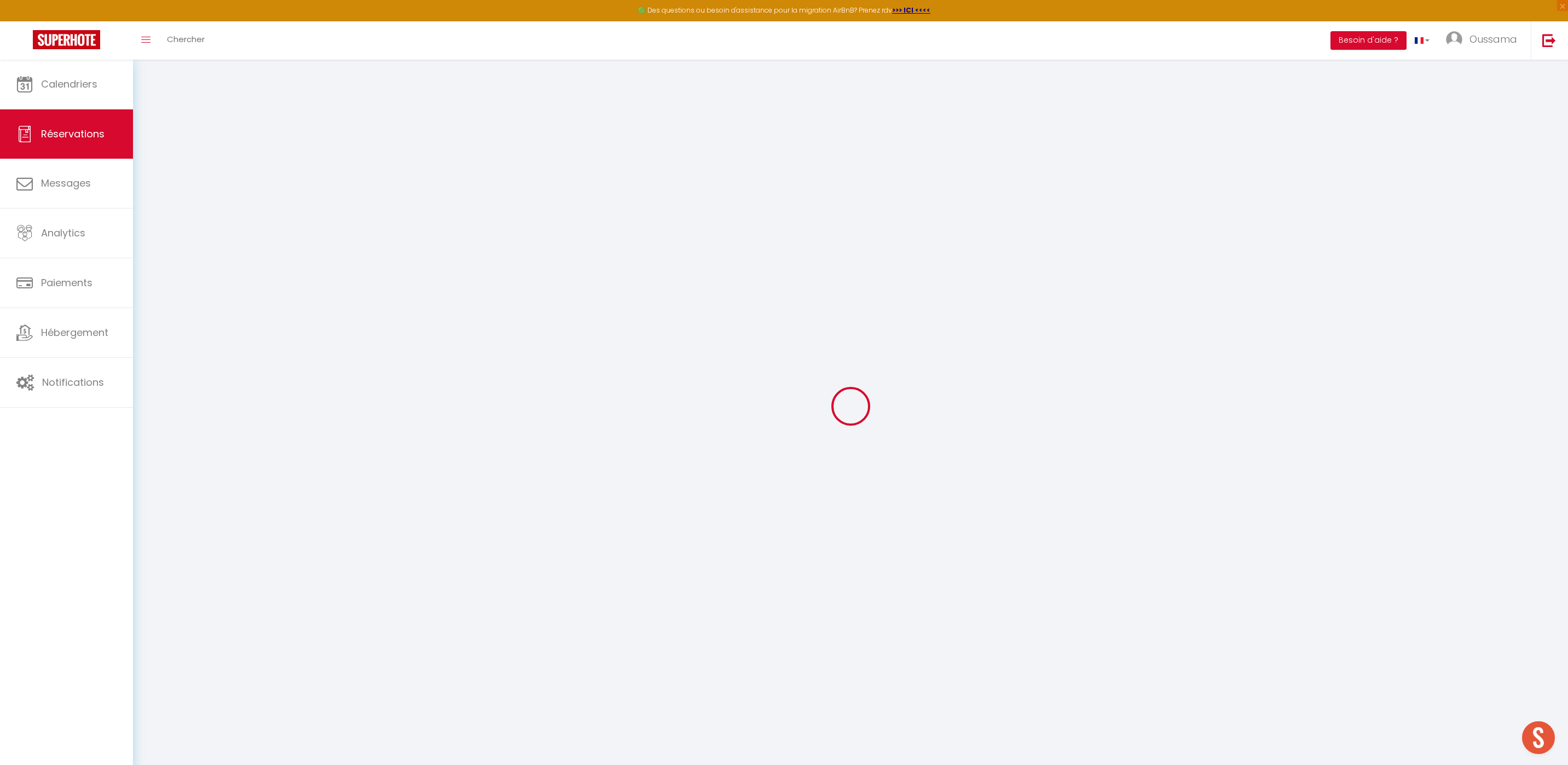
checkbox input "false"
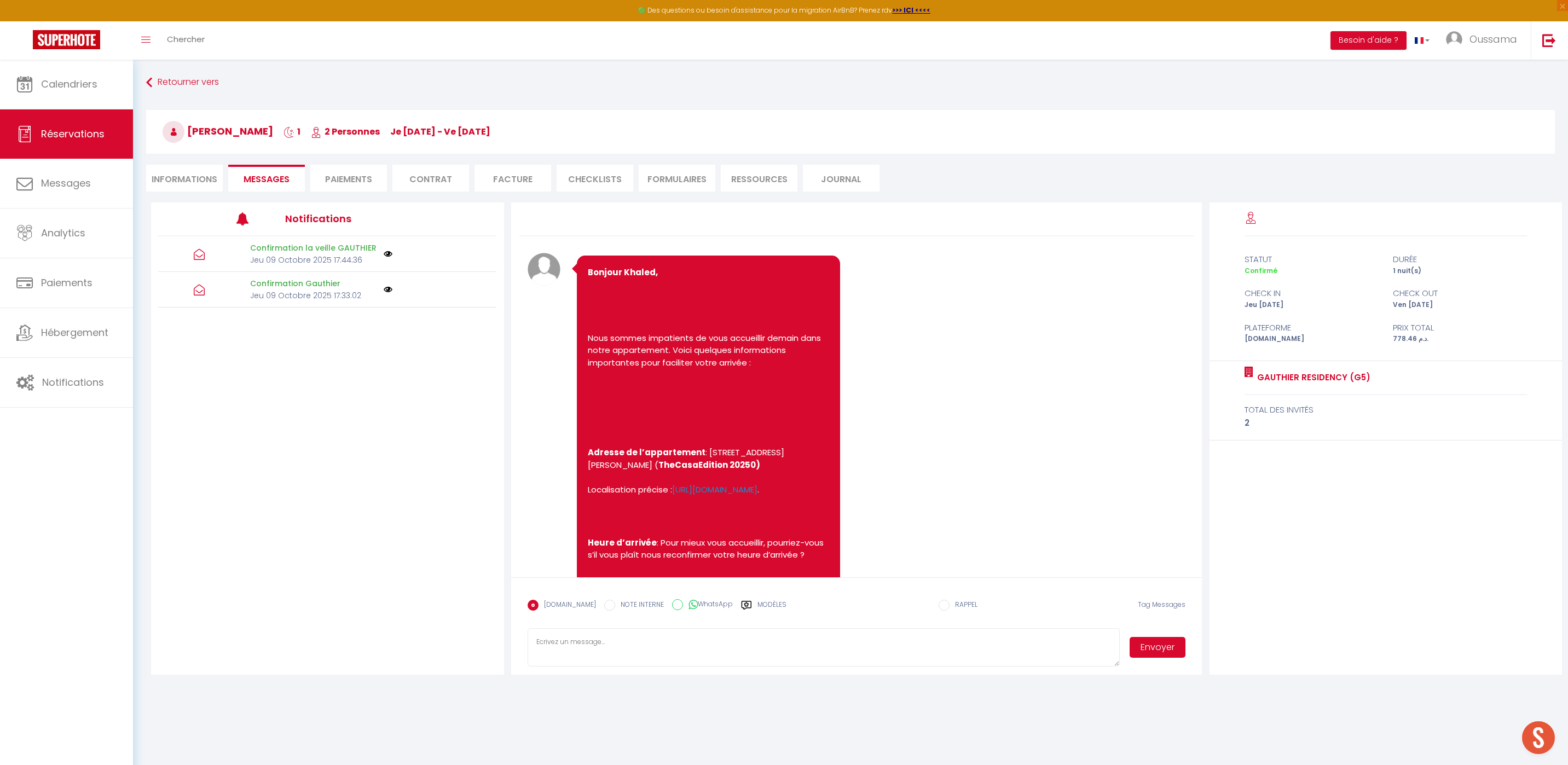
scroll to position [465, 0]
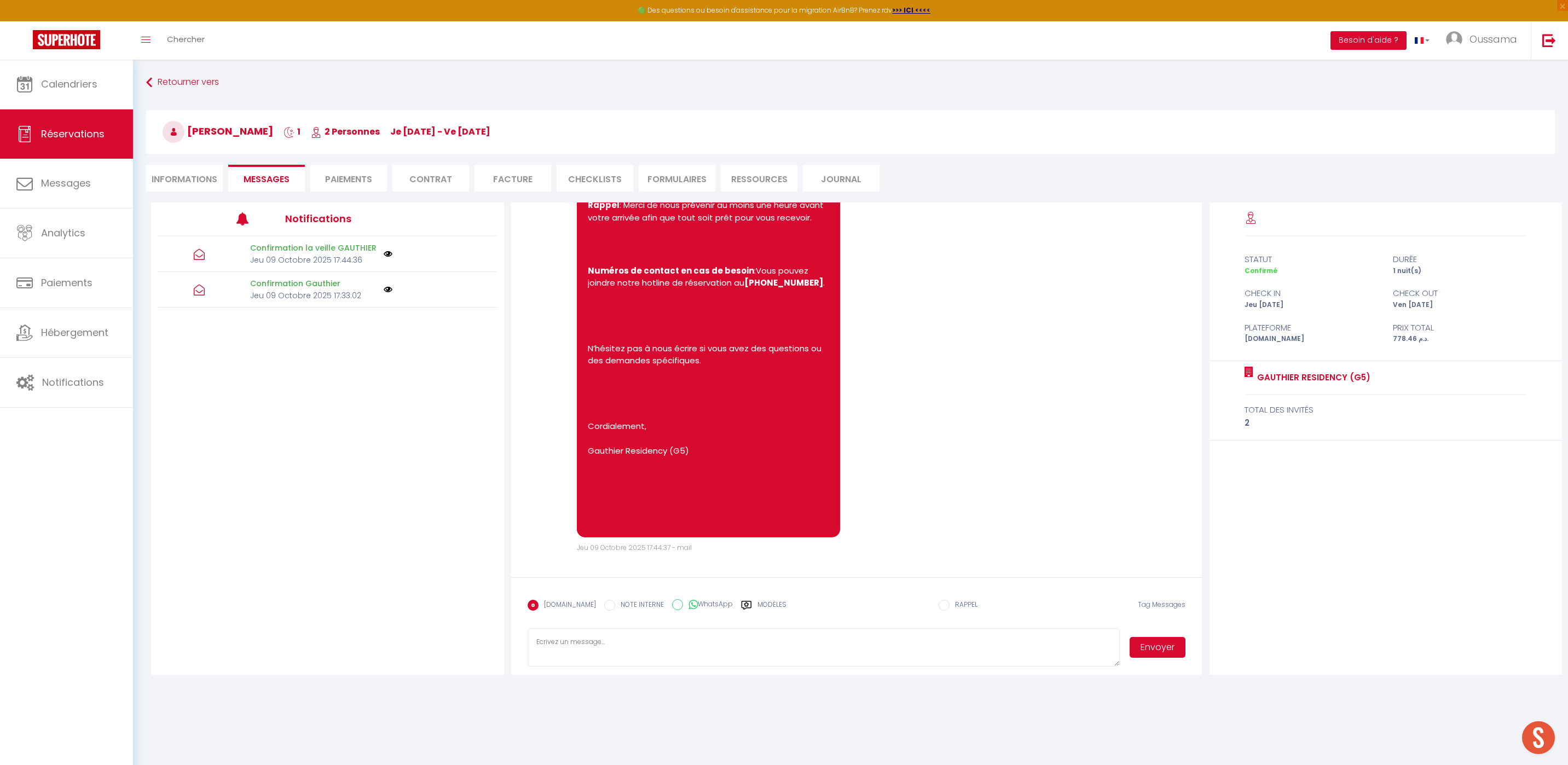
click at [672, 600] on input "WhatsApp" at bounding box center [677, 605] width 11 height 11
radio input "true"
radio input "false"
click at [759, 603] on label "Modèles" at bounding box center [771, 609] width 29 height 19
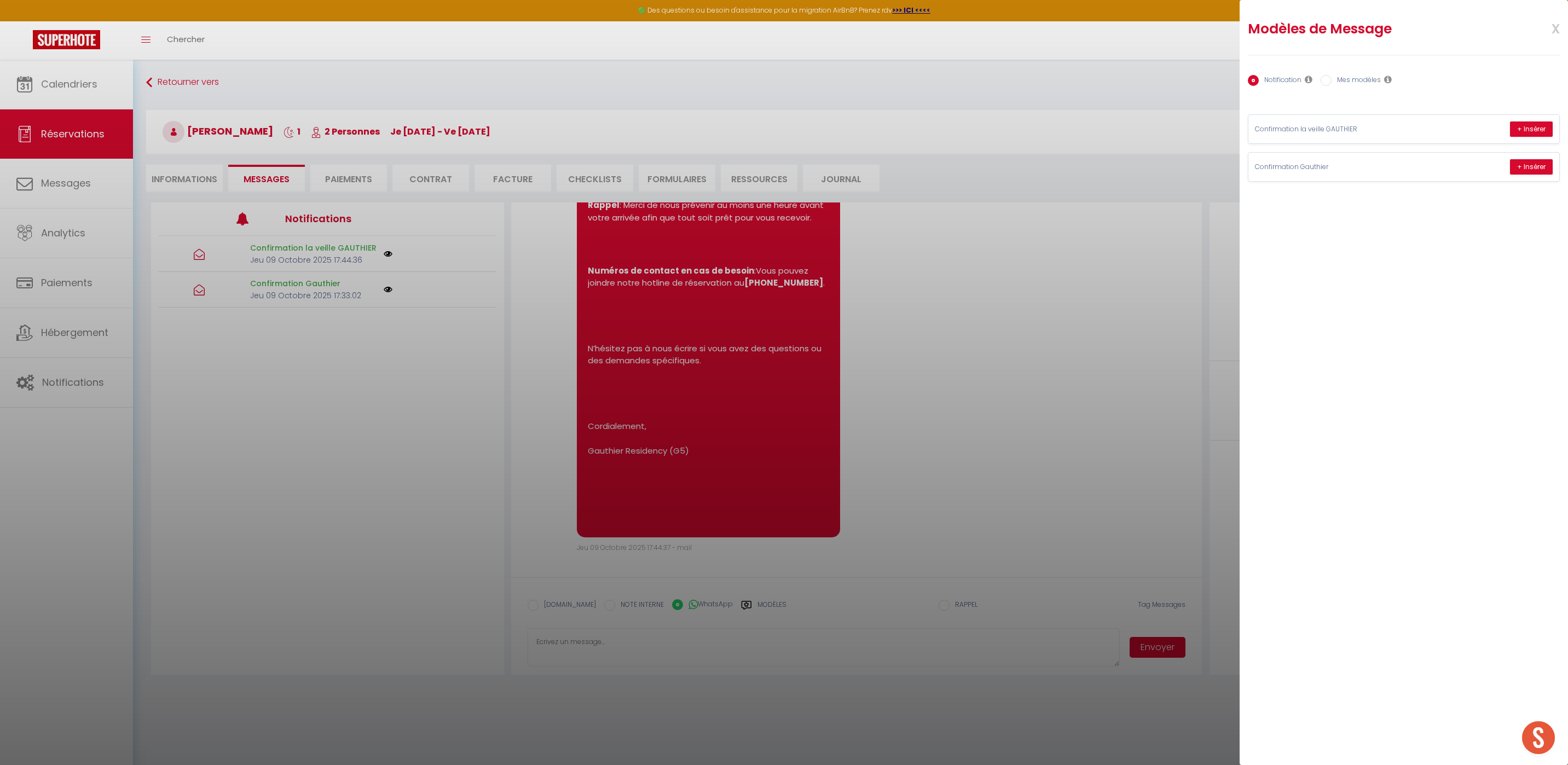
click at [1323, 80] on input "Mes modèles" at bounding box center [1326, 81] width 11 height 11
radio input "true"
radio input "false"
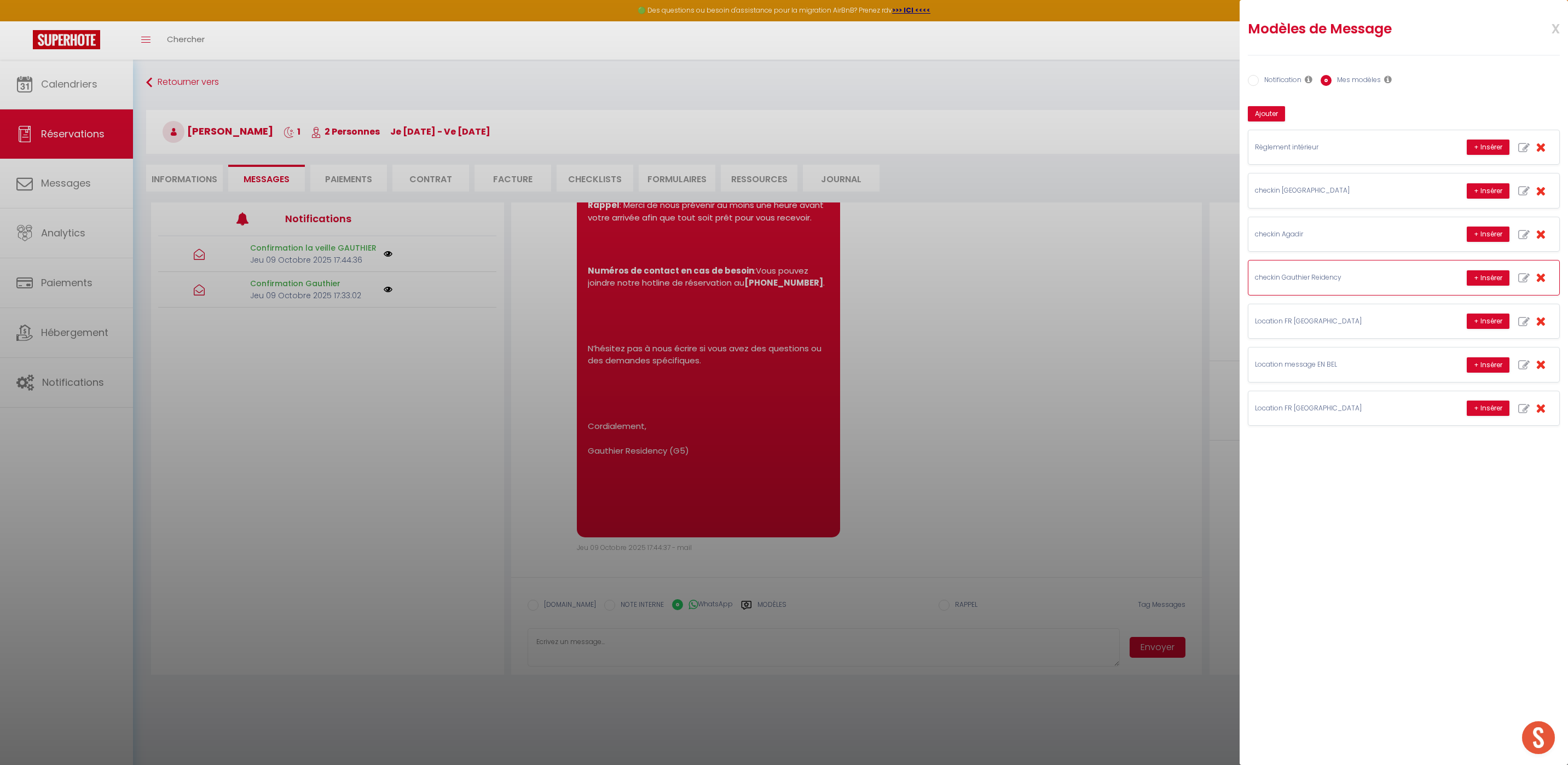
click at [1521, 272] on icon "button" at bounding box center [1523, 278] width 12 height 12
type input "checkin Gauthier Reidency"
type textarea "Hello [GUEST:FIRST_NAME], this is [PERSON_NAME] from Thecasaedition, the apartm…"
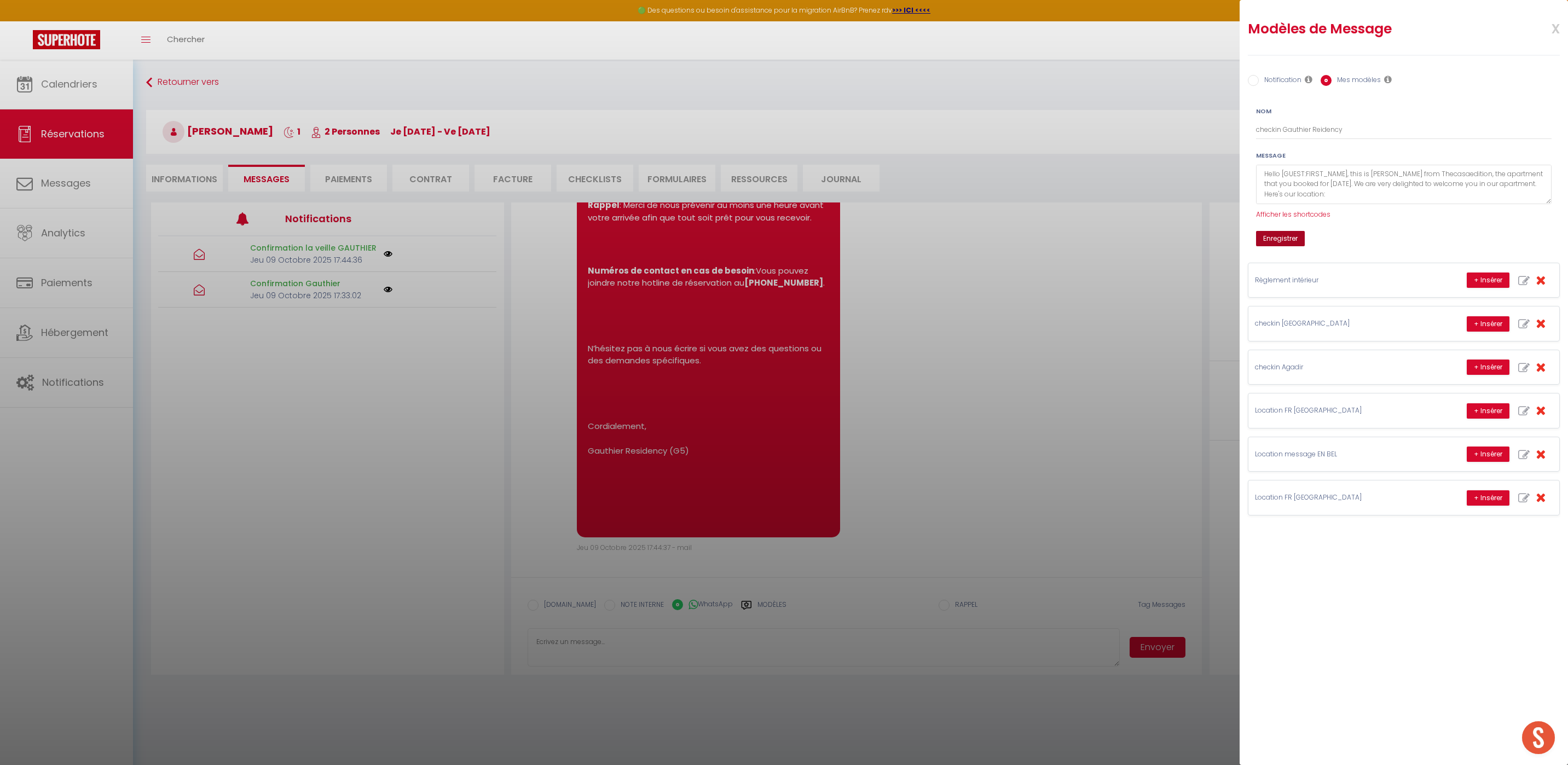
click at [1269, 236] on button "Enregistrer" at bounding box center [1280, 238] width 49 height 15
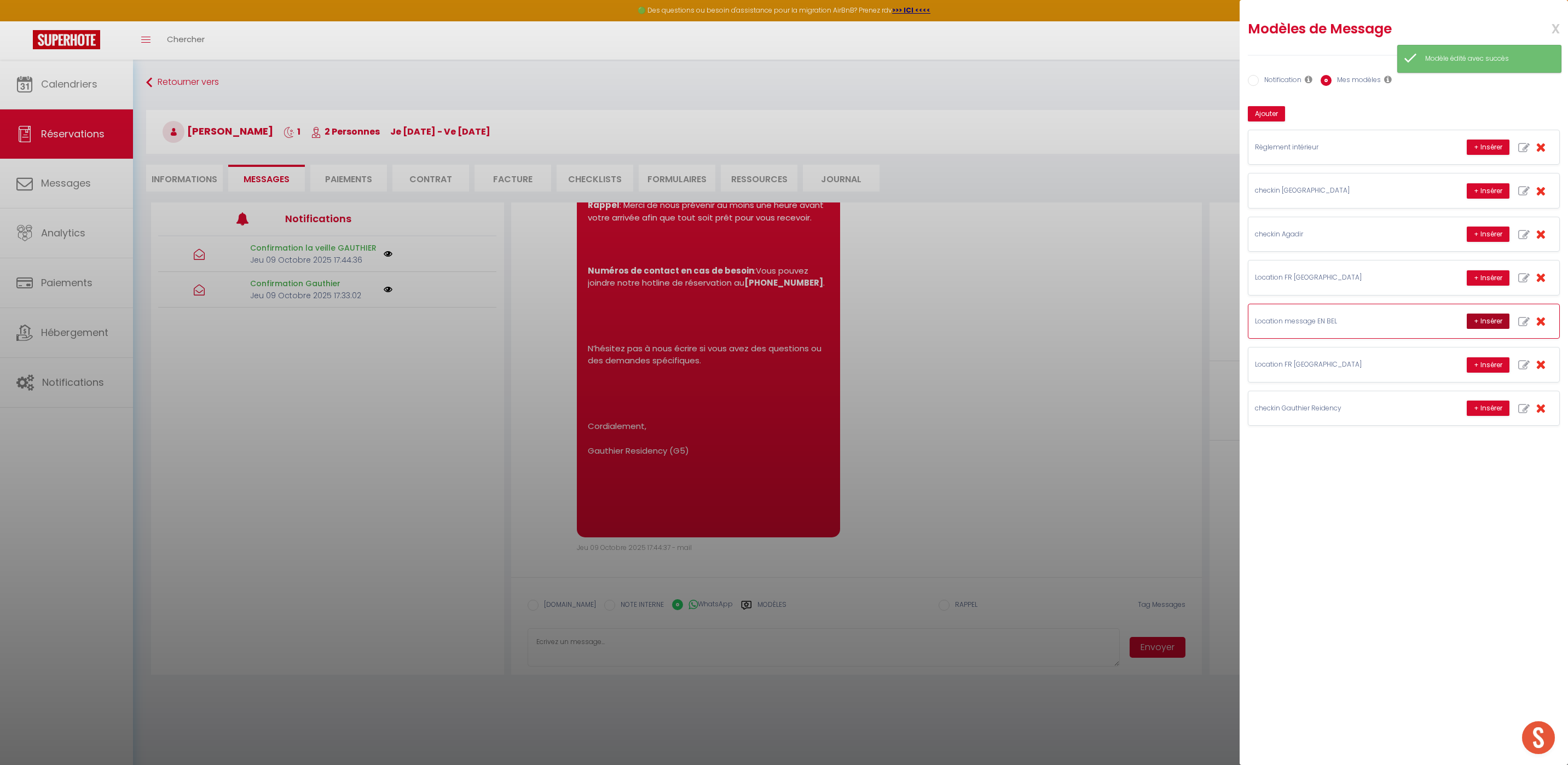
click at [1476, 318] on button "+ Insérer" at bounding box center [1488, 321] width 43 height 15
type textarea "Hello [PERSON_NAME], this is [PERSON_NAME] from Thecasaedition, the apartment t…"
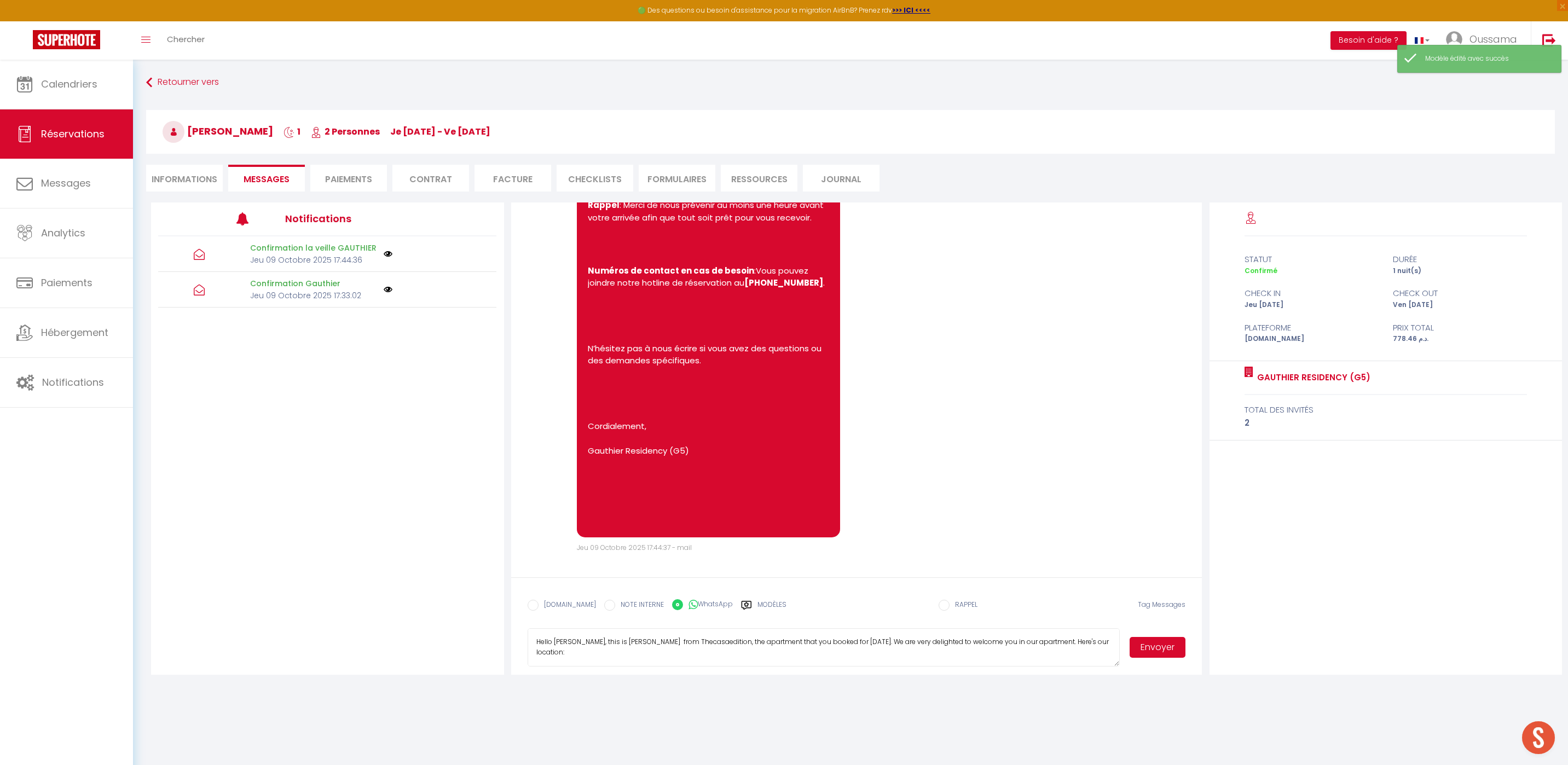
click at [1153, 644] on button "Envoyer" at bounding box center [1157, 647] width 56 height 21
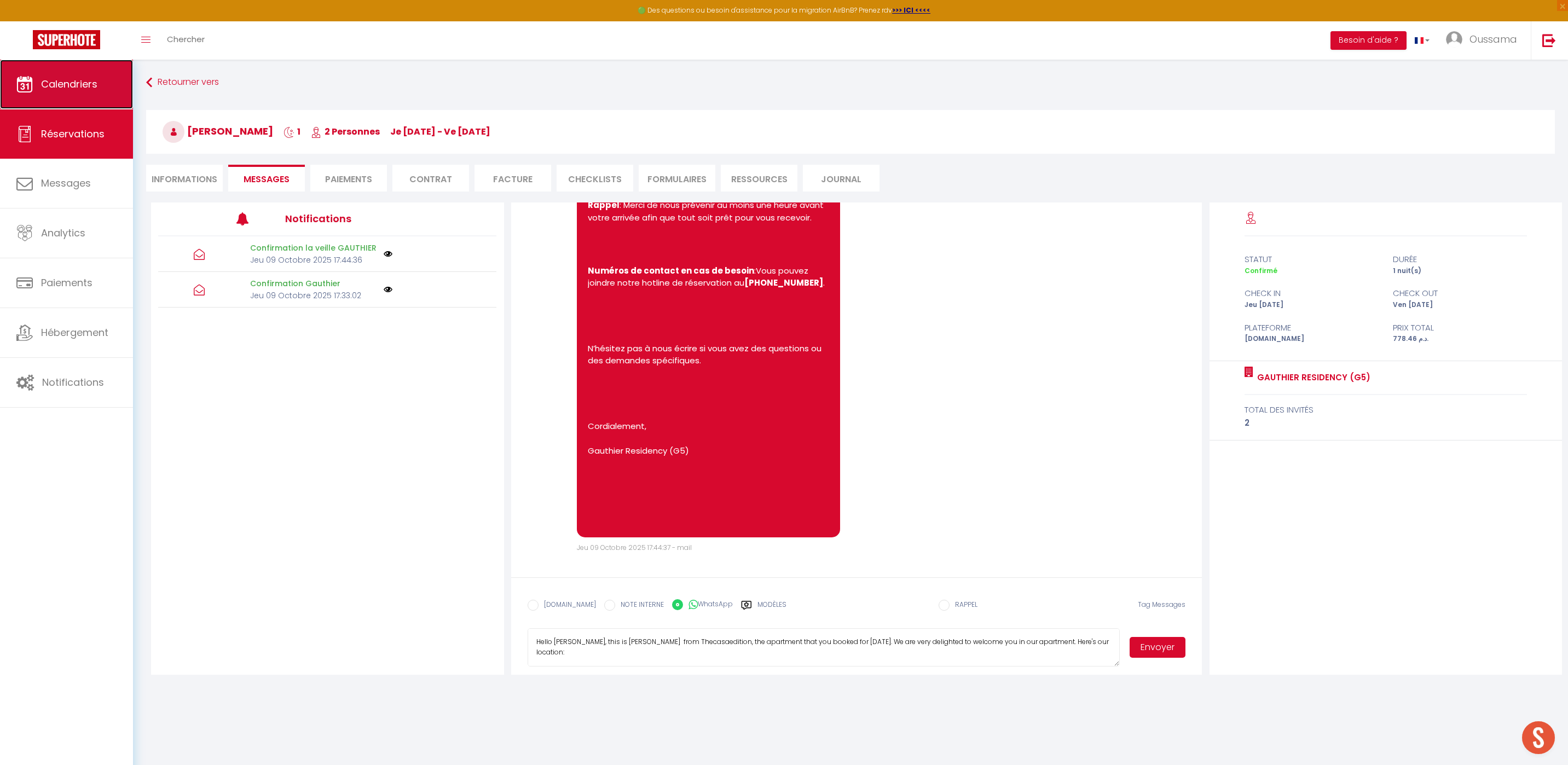
click at [97, 98] on link "Calendriers" at bounding box center [66, 84] width 133 height 49
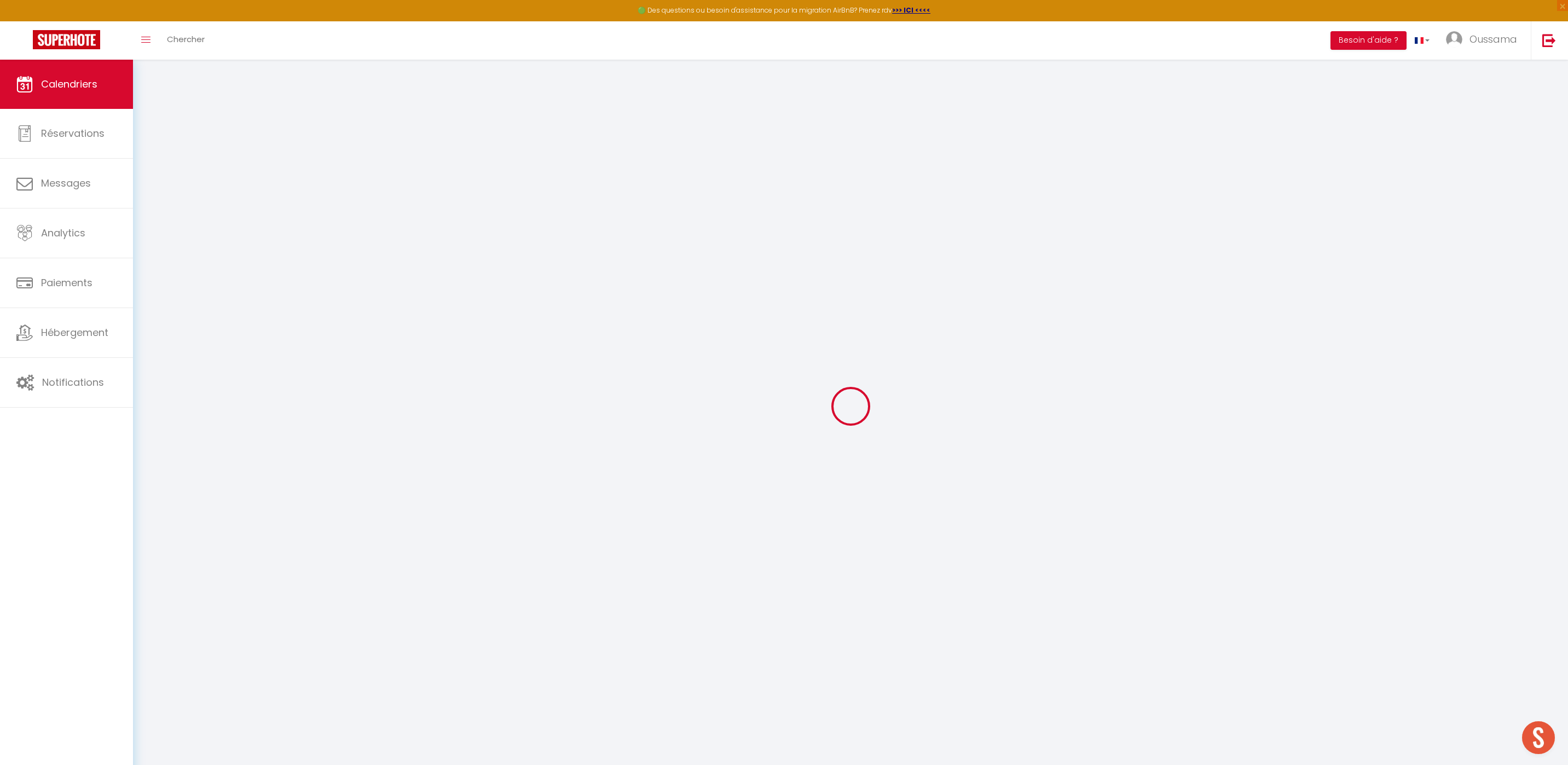
select select
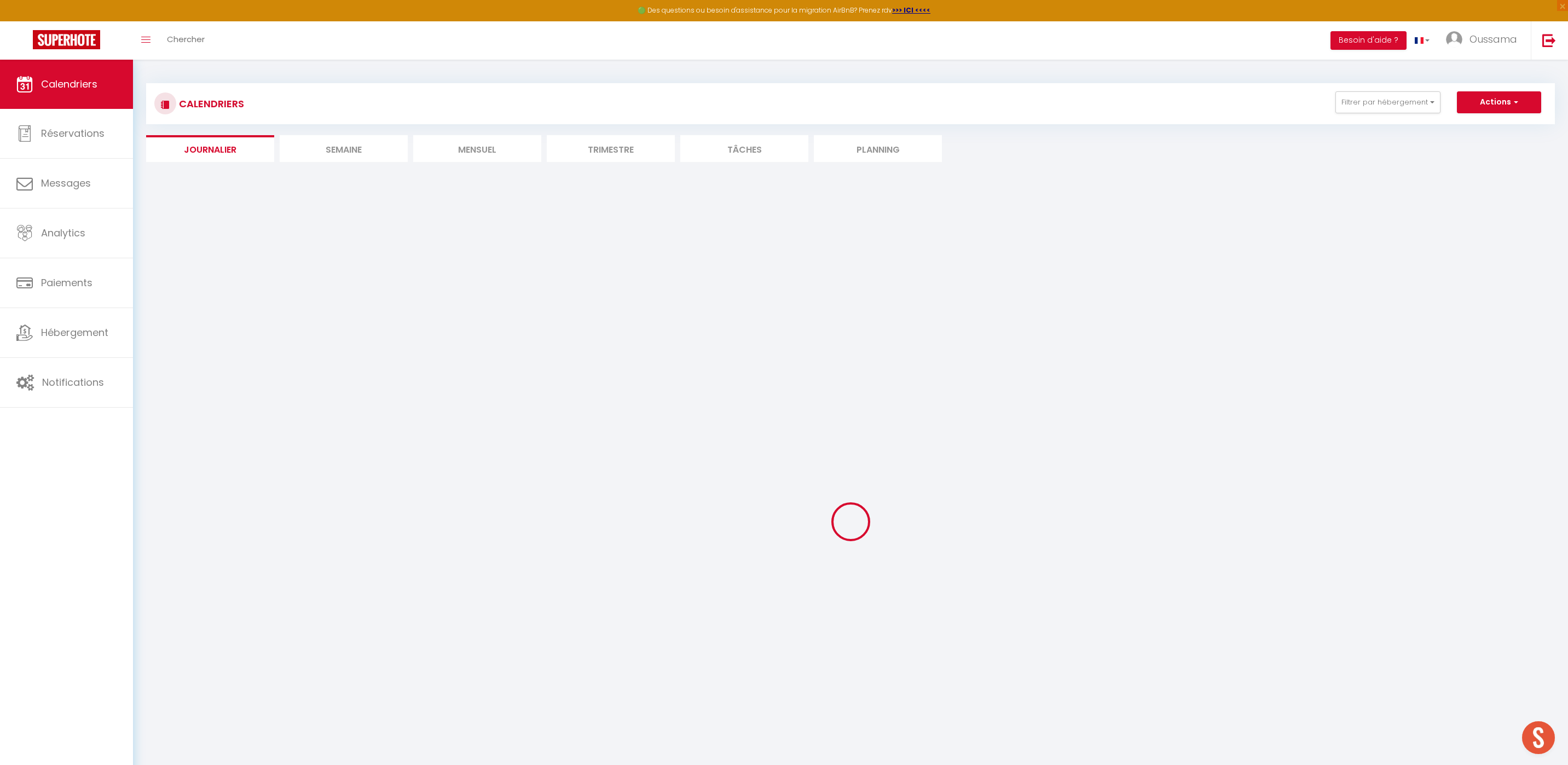
select select
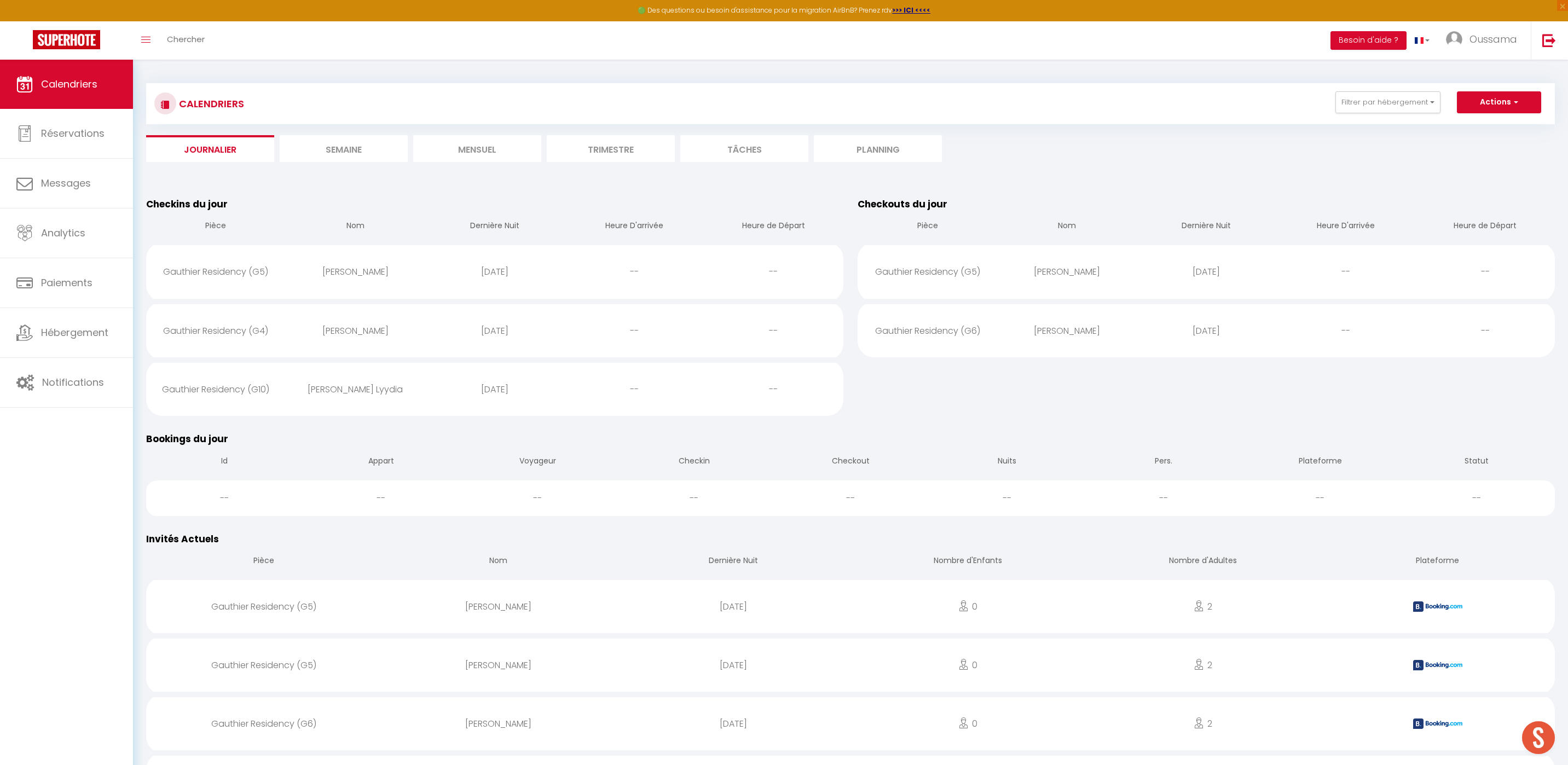
click at [343, 264] on div "[PERSON_NAME]" at bounding box center [355, 272] width 139 height 35
select select "0"
select select "1"
select select
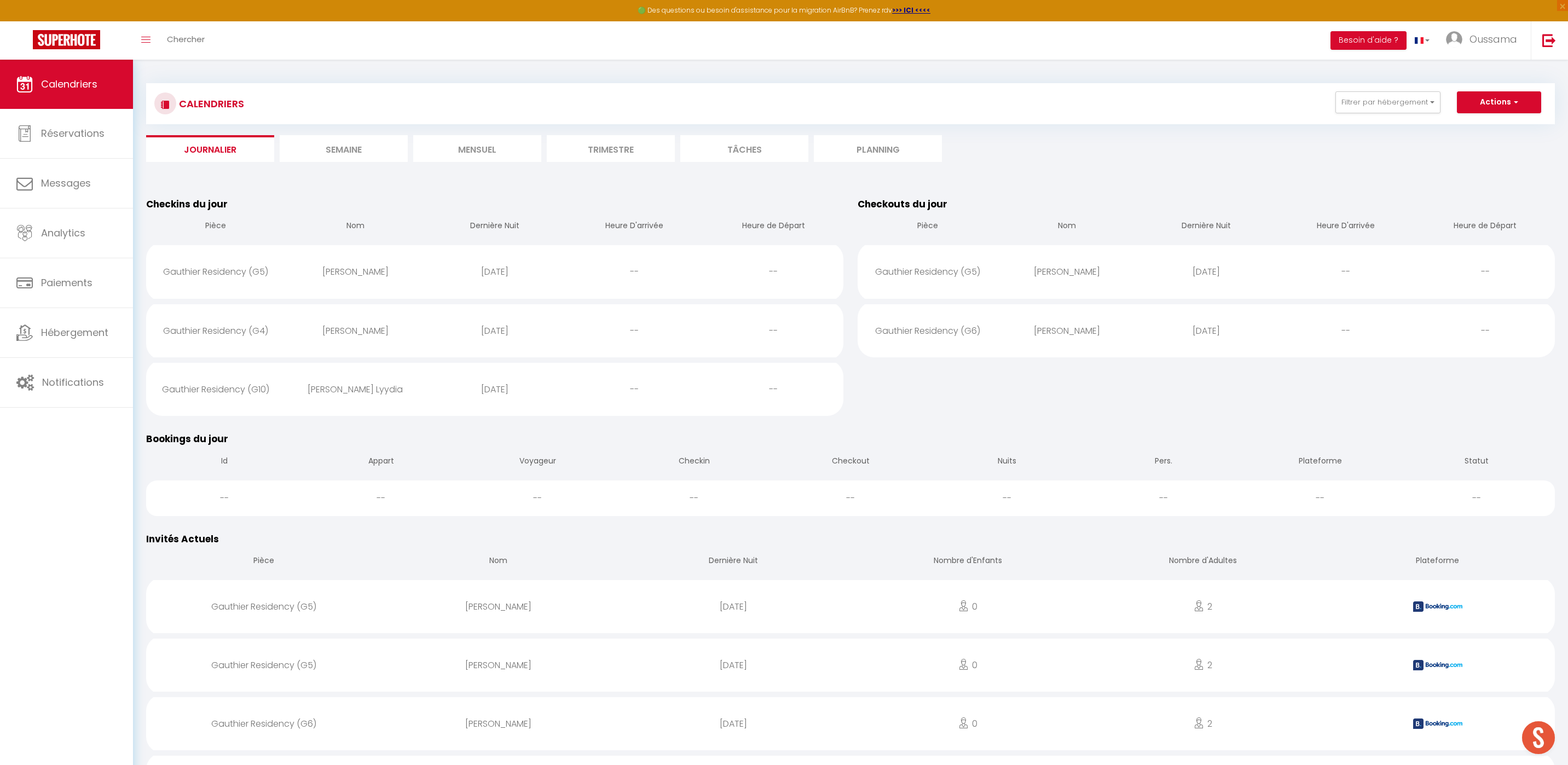
select select
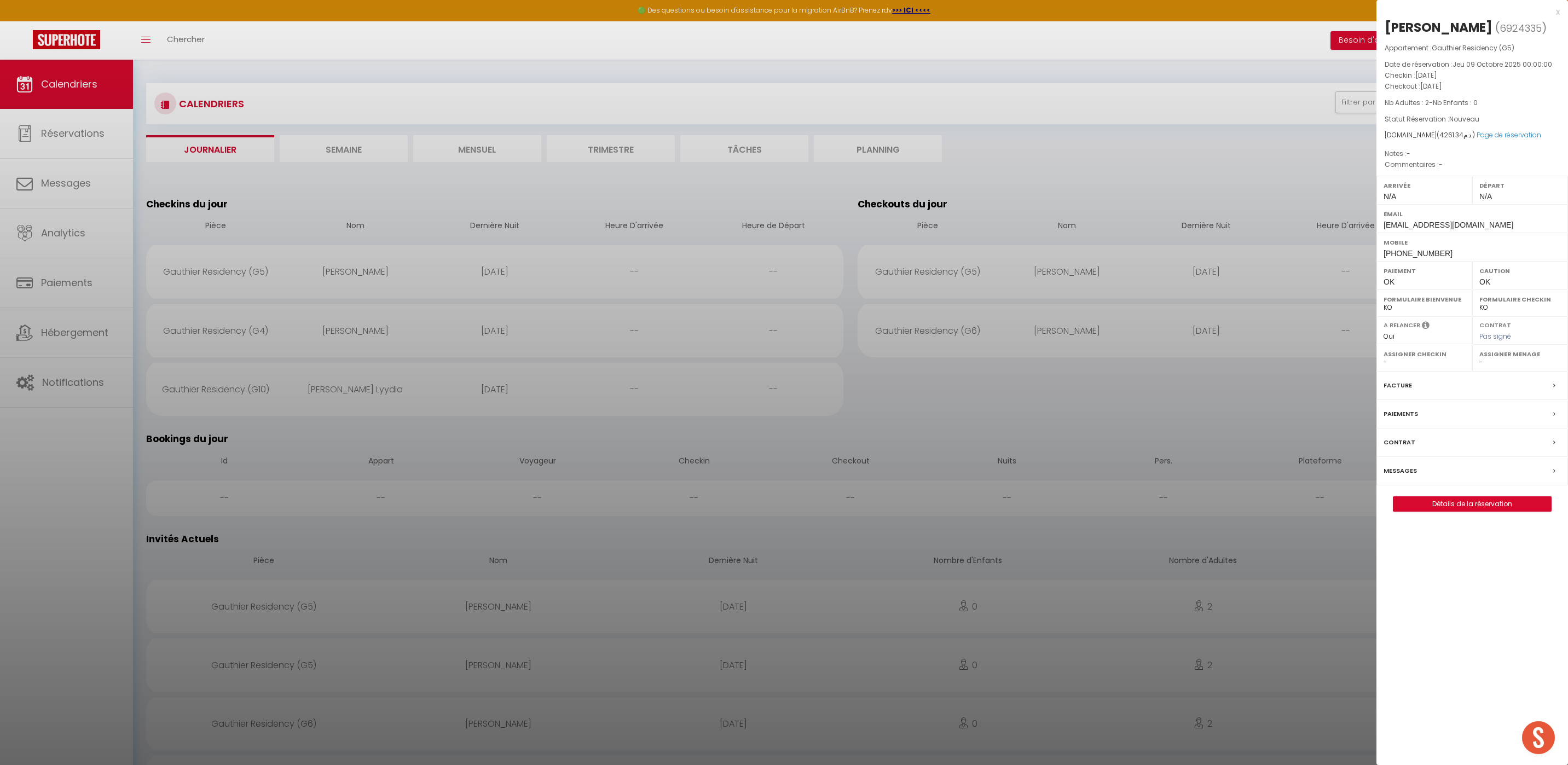
click at [1396, 469] on label "Messages" at bounding box center [1400, 471] width 34 height 12
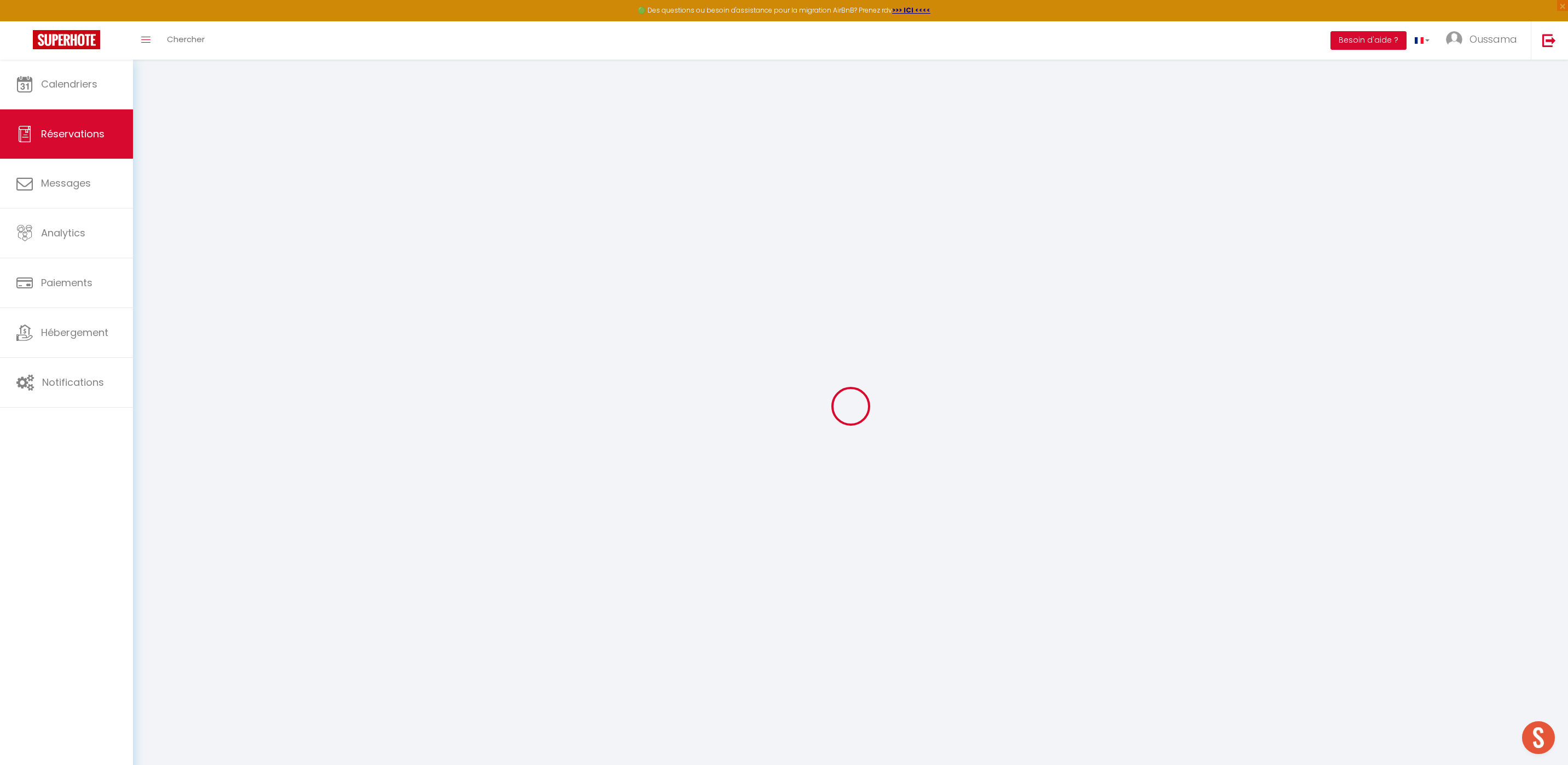
select select
checkbox input "false"
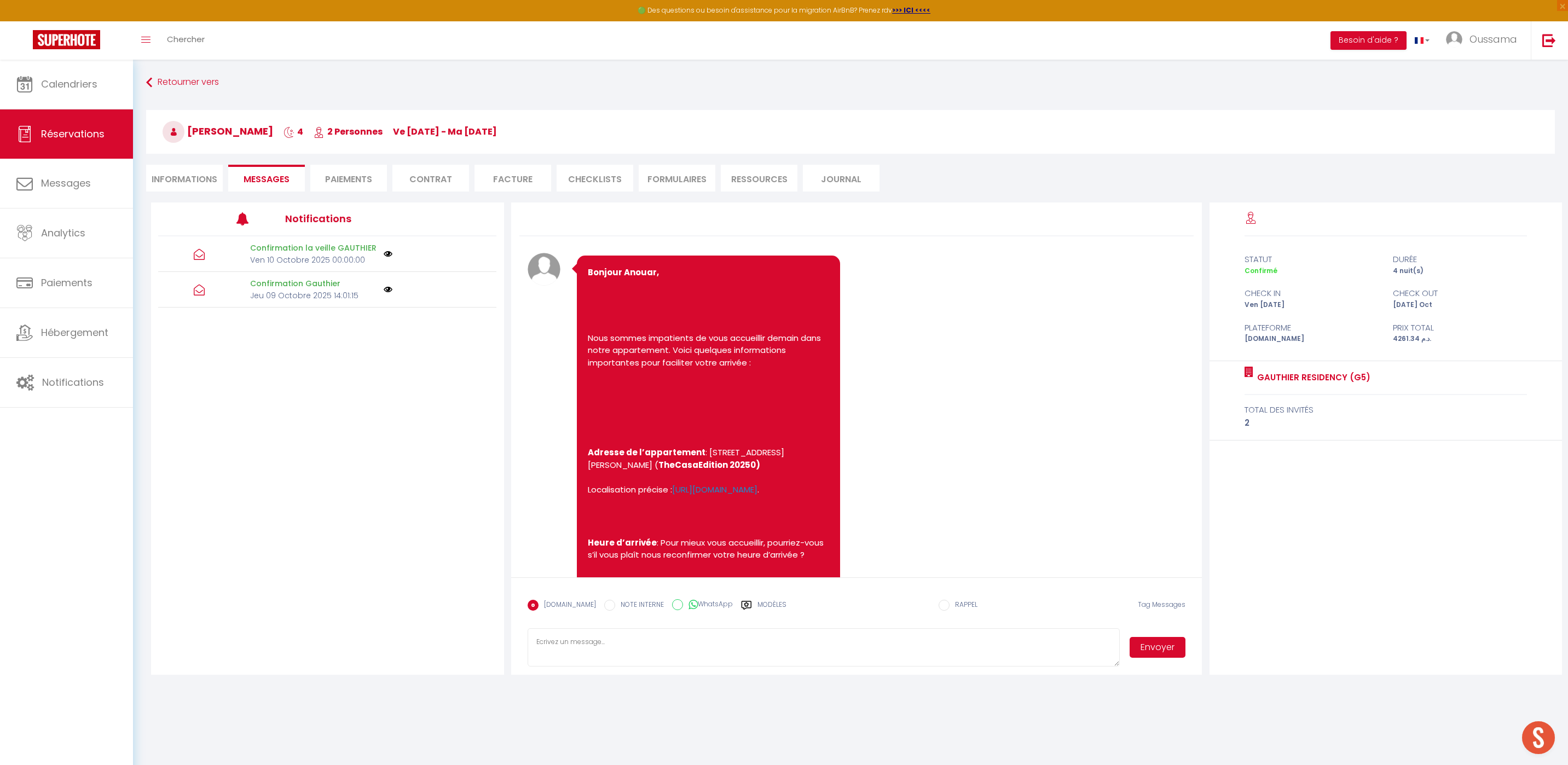
scroll to position [465, 0]
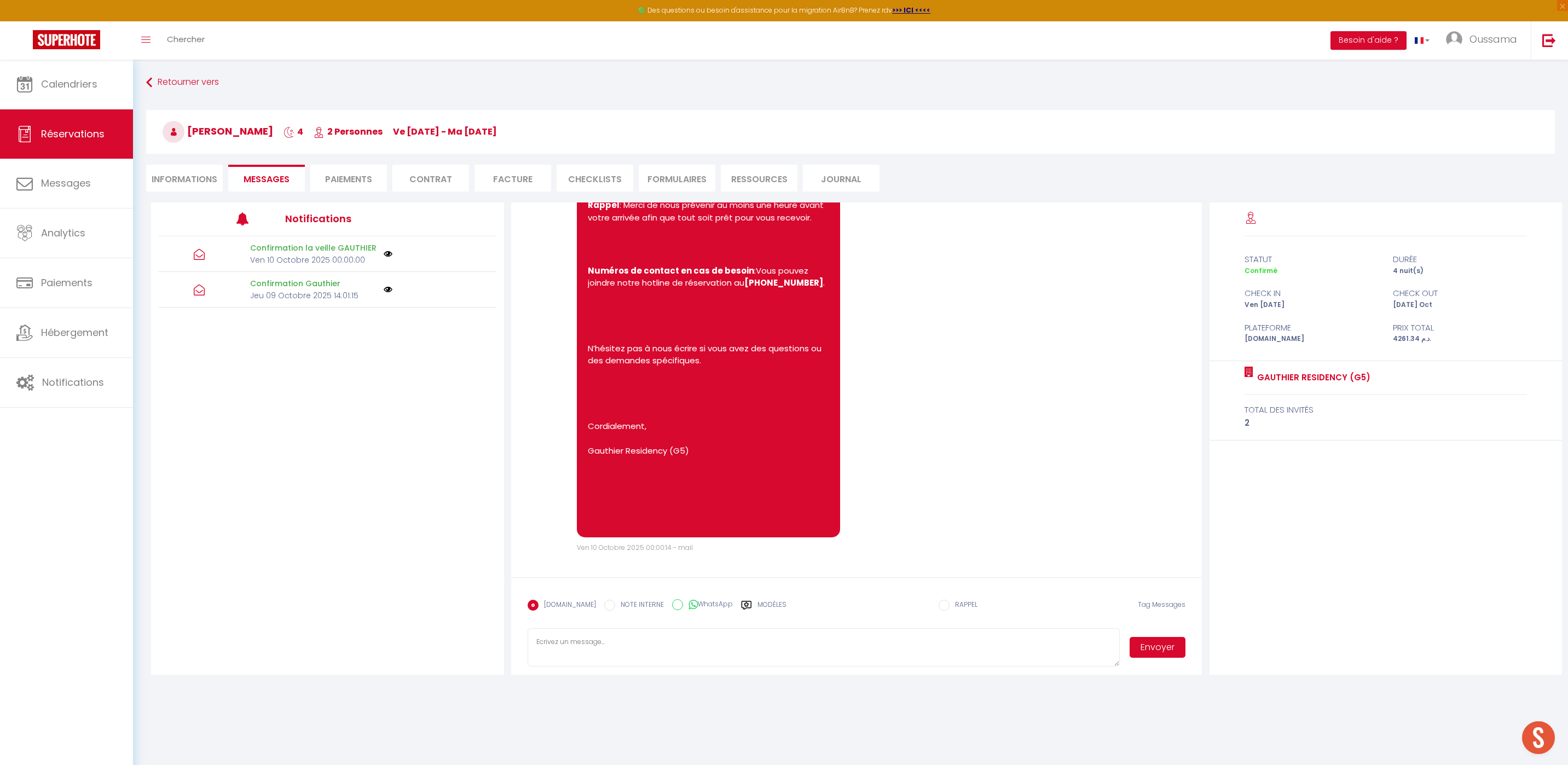
click at [672, 604] on input "WhatsApp" at bounding box center [677, 605] width 11 height 11
radio input "true"
radio input "false"
click at [745, 603] on div "Modèles" at bounding box center [764, 611] width 45 height 23
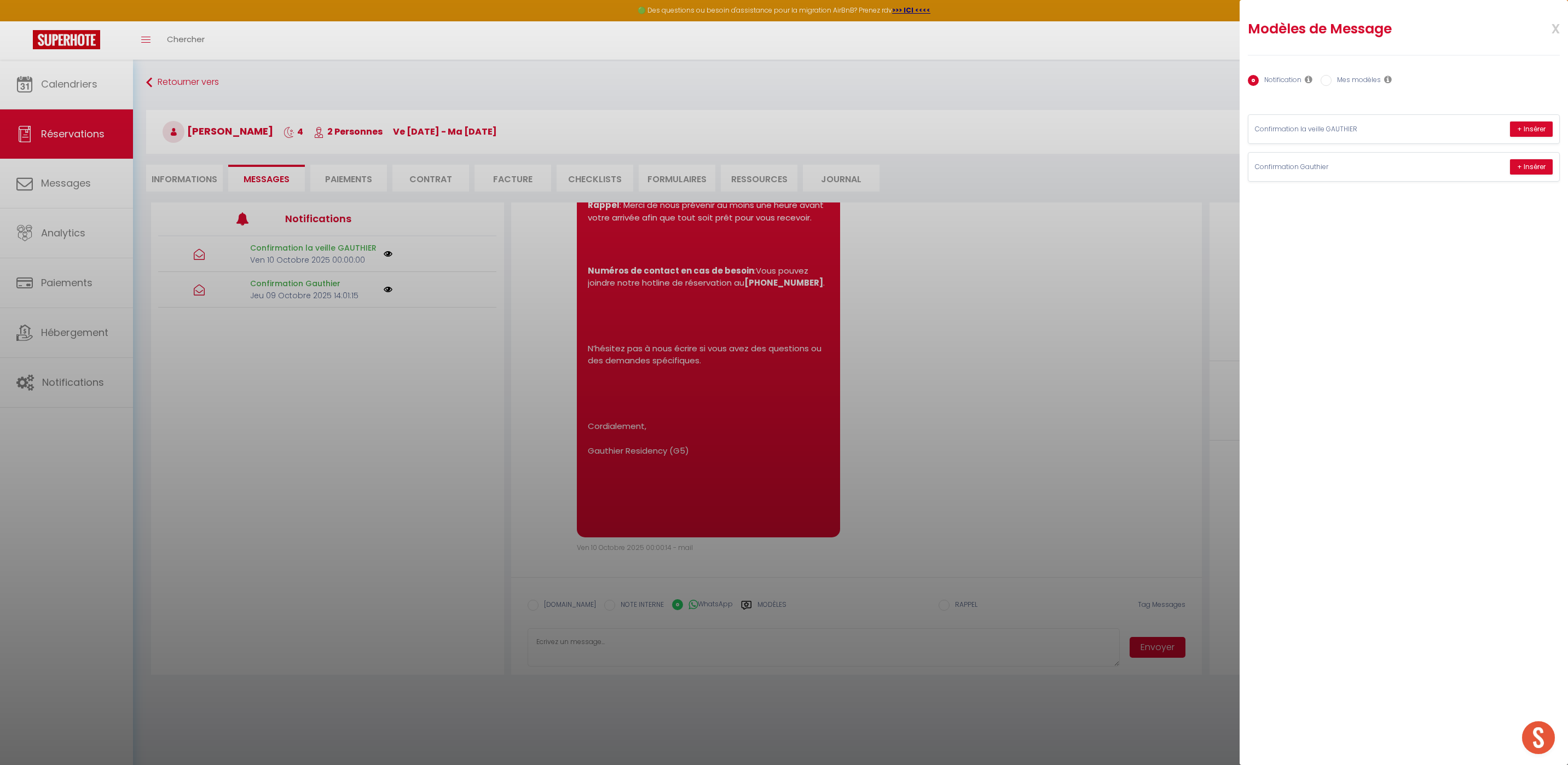
click at [757, 606] on div at bounding box center [784, 382] width 1568 height 765
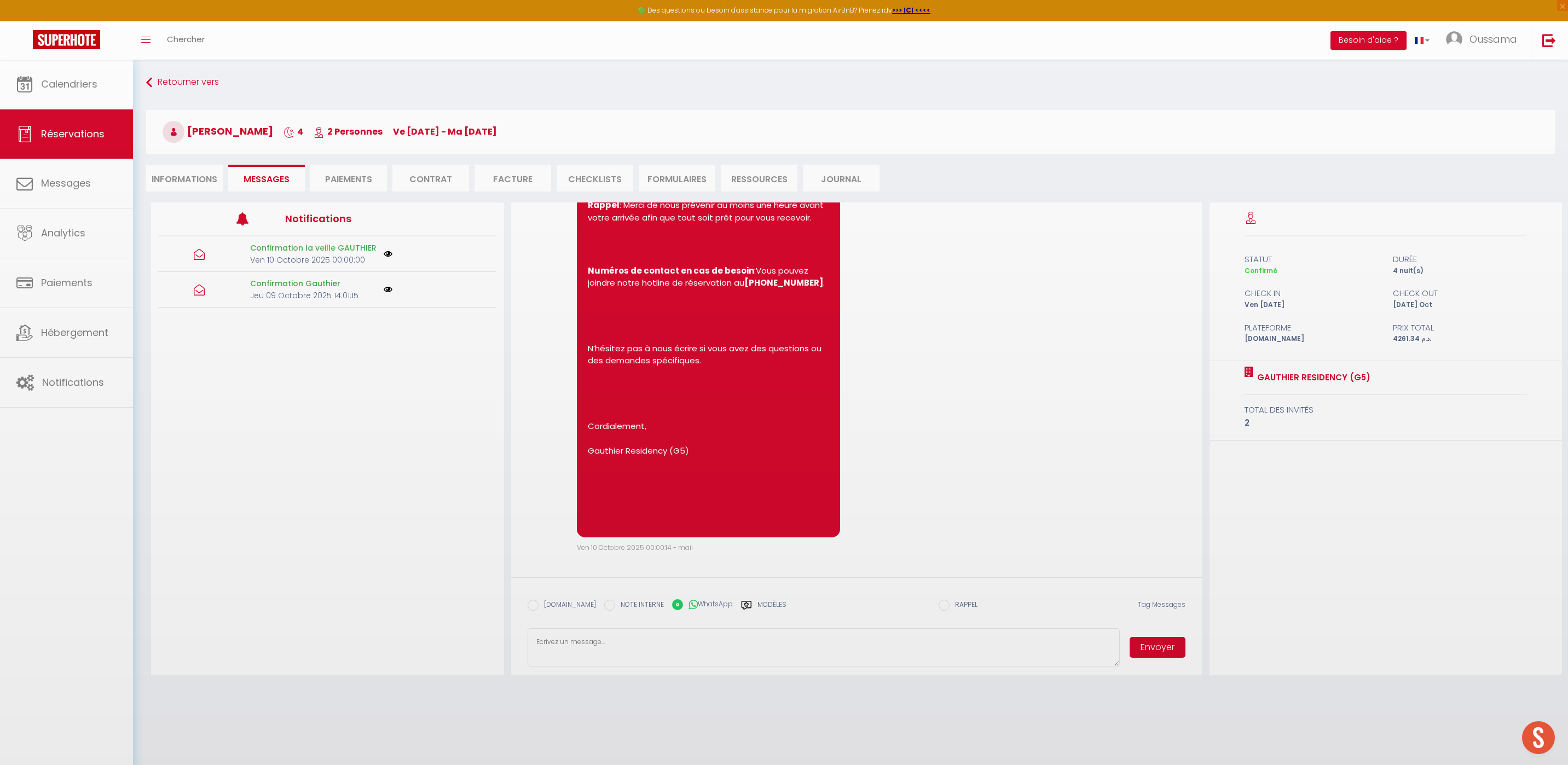
click at [757, 606] on body "🟢 Des questions ou besoin d'assistance pour la migration AirBnB? Prenez rdv >>>…" at bounding box center [784, 442] width 1568 height 765
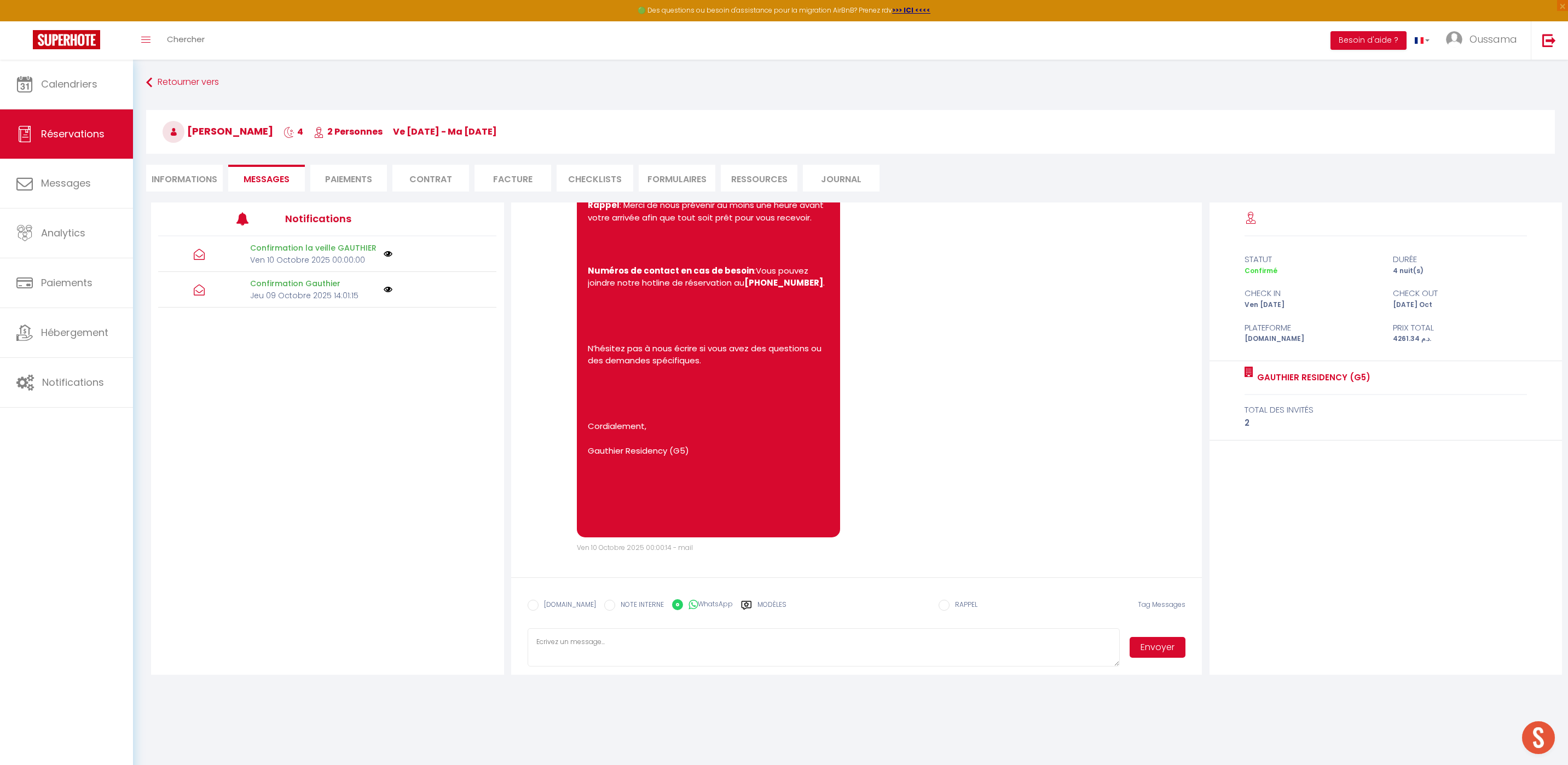
click at [757, 606] on label "Modèles" at bounding box center [771, 609] width 29 height 19
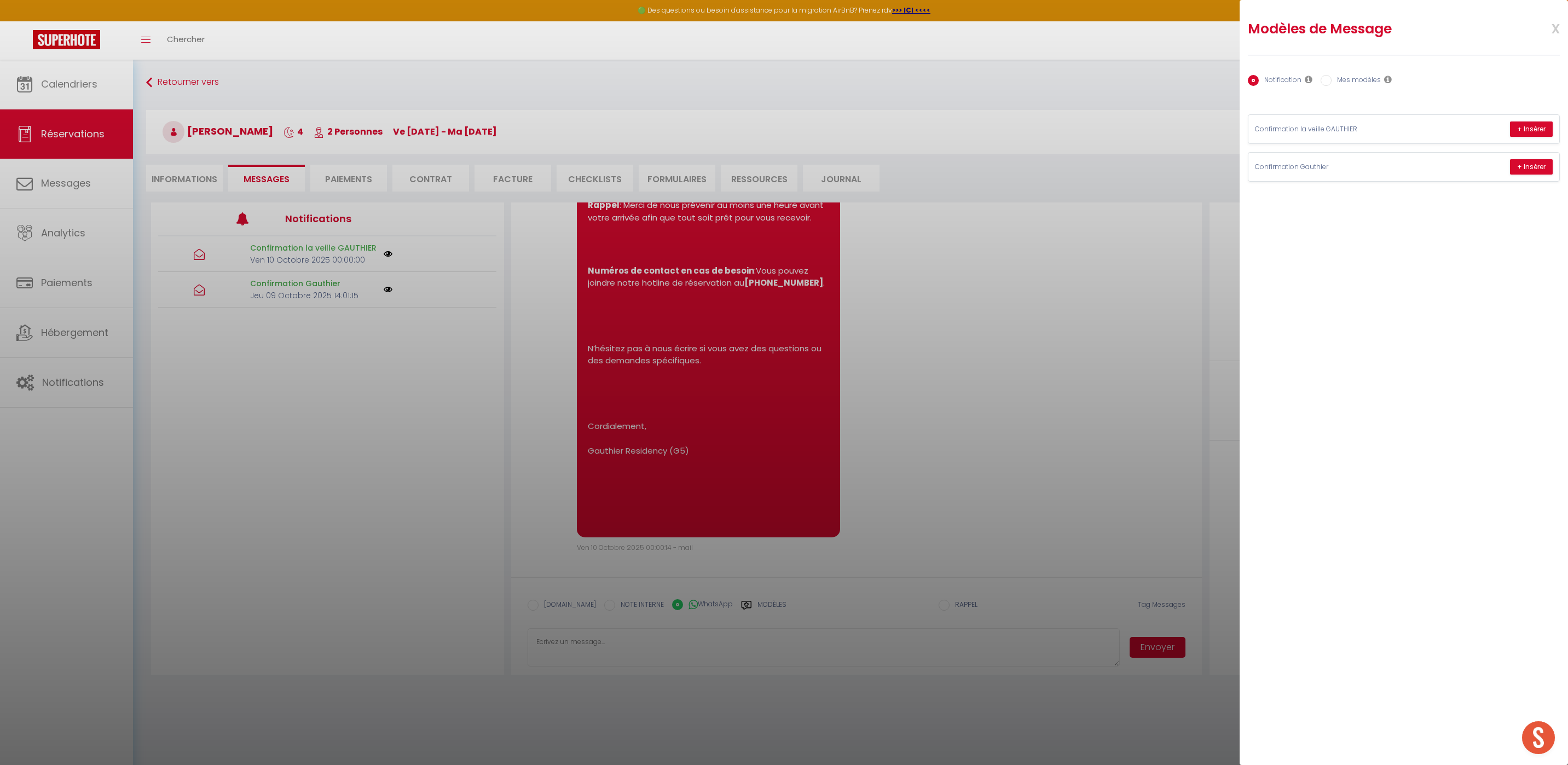
click at [1340, 80] on label "Mes modèles" at bounding box center [1356, 81] width 49 height 12
click at [1331, 80] on input "Mes modèles" at bounding box center [1326, 81] width 11 height 11
radio input "true"
radio input "false"
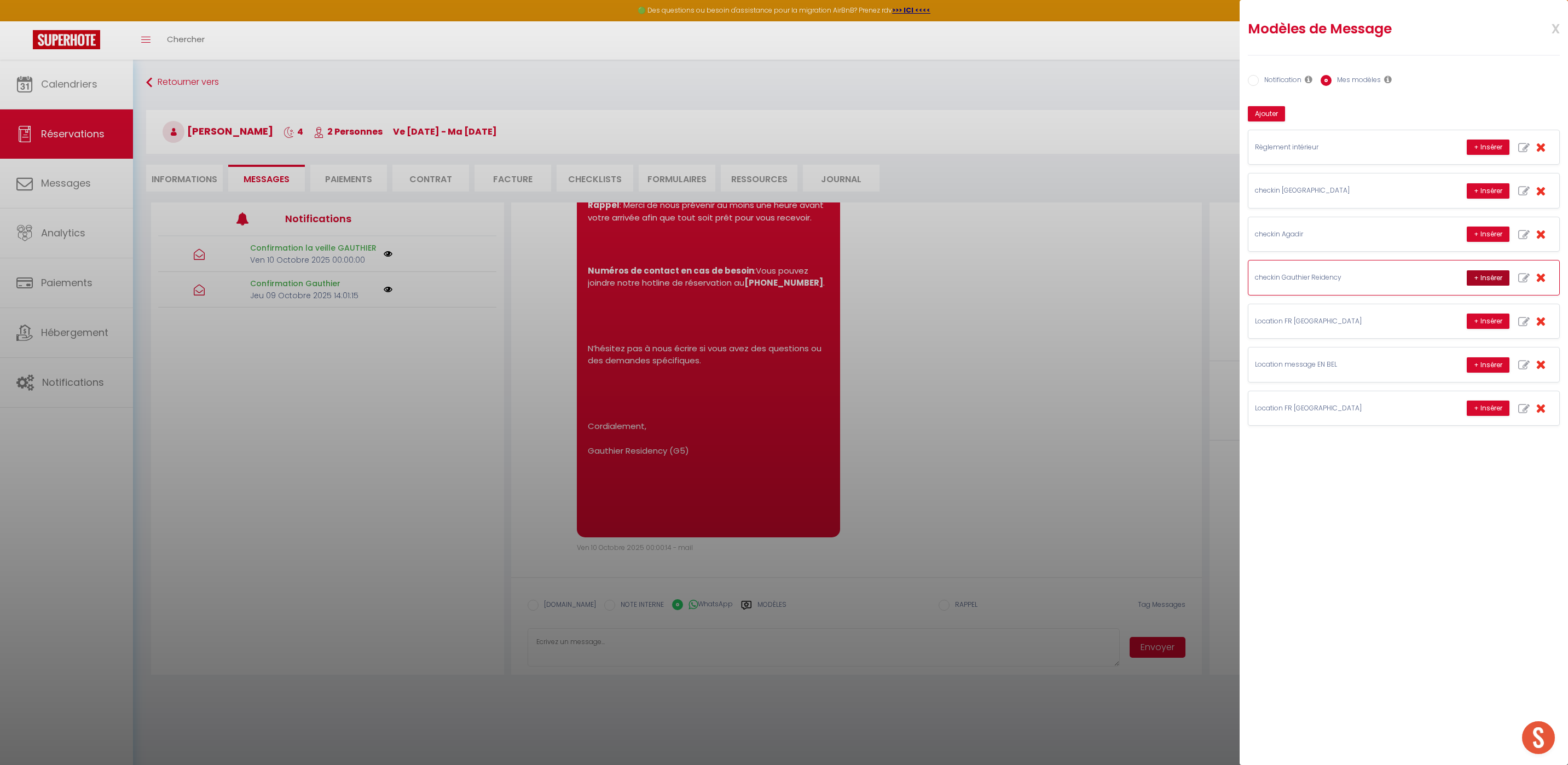
click at [1482, 281] on button "+ Insérer" at bounding box center [1488, 278] width 43 height 15
type textarea "Hello [PERSON_NAME], this is [PERSON_NAME] from Thecasaedition, the apartment t…"
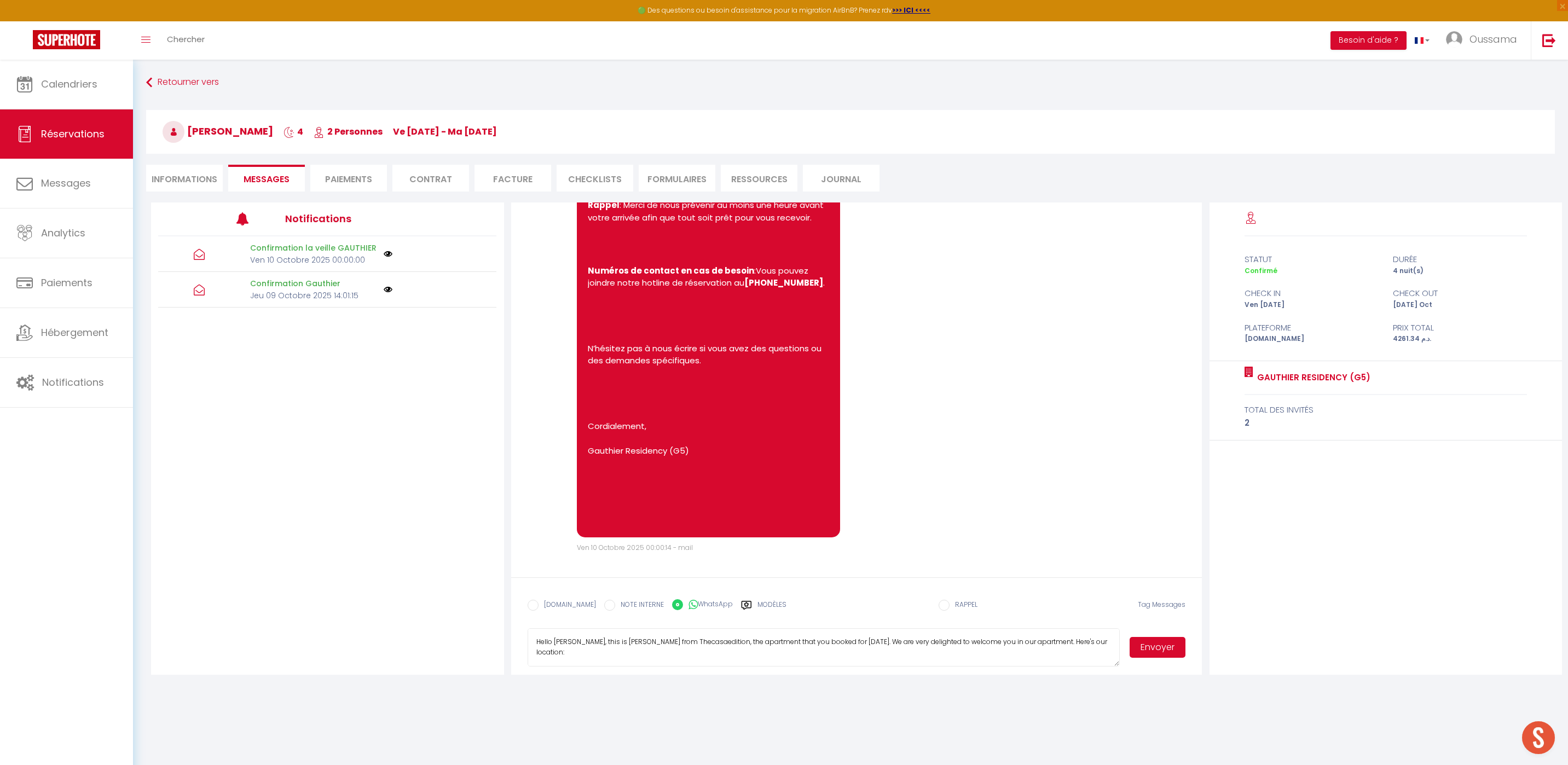
click at [1145, 646] on button "Envoyer" at bounding box center [1157, 647] width 56 height 21
